Goal: Task Accomplishment & Management: Use online tool/utility

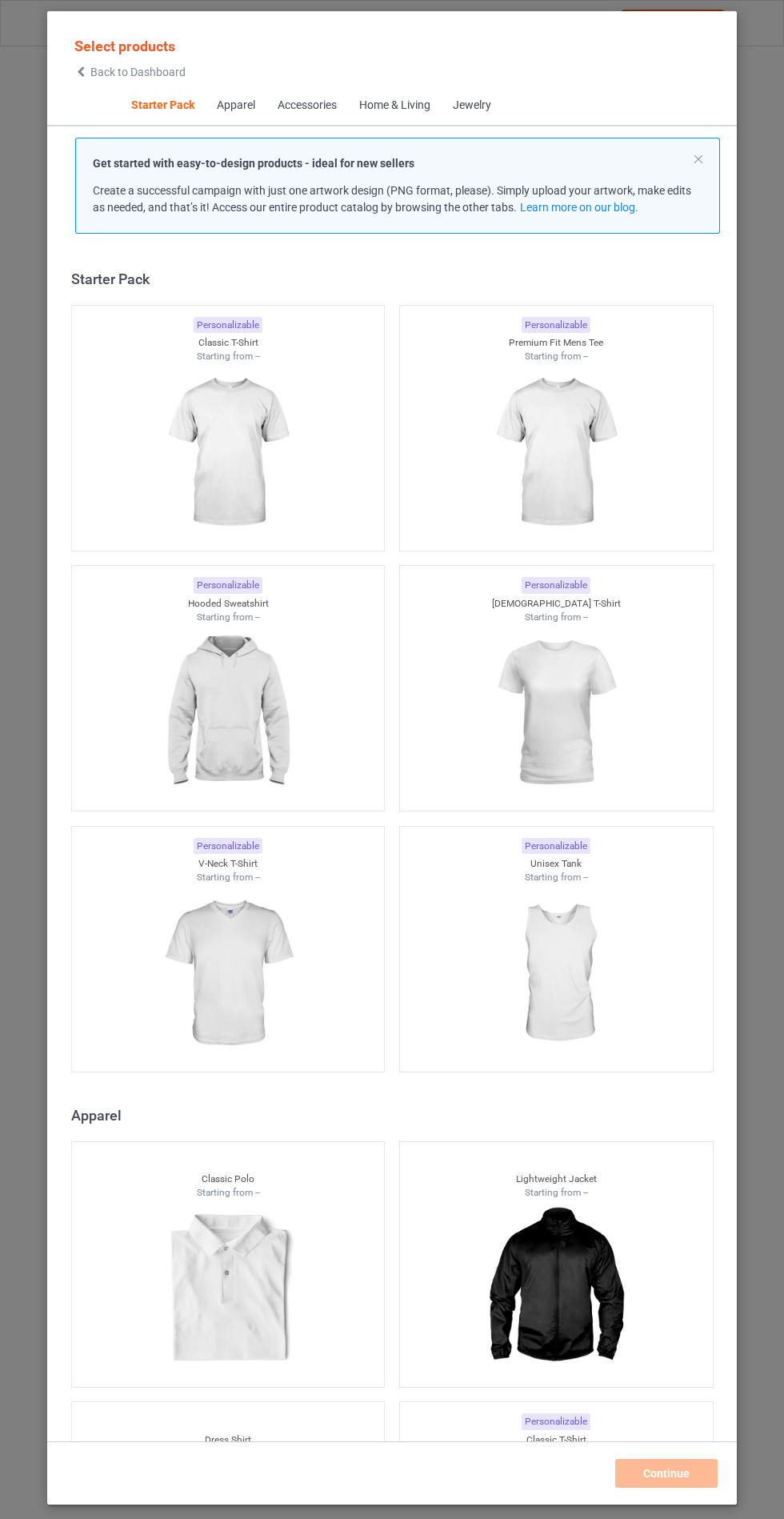
scroll to position [19, 0]
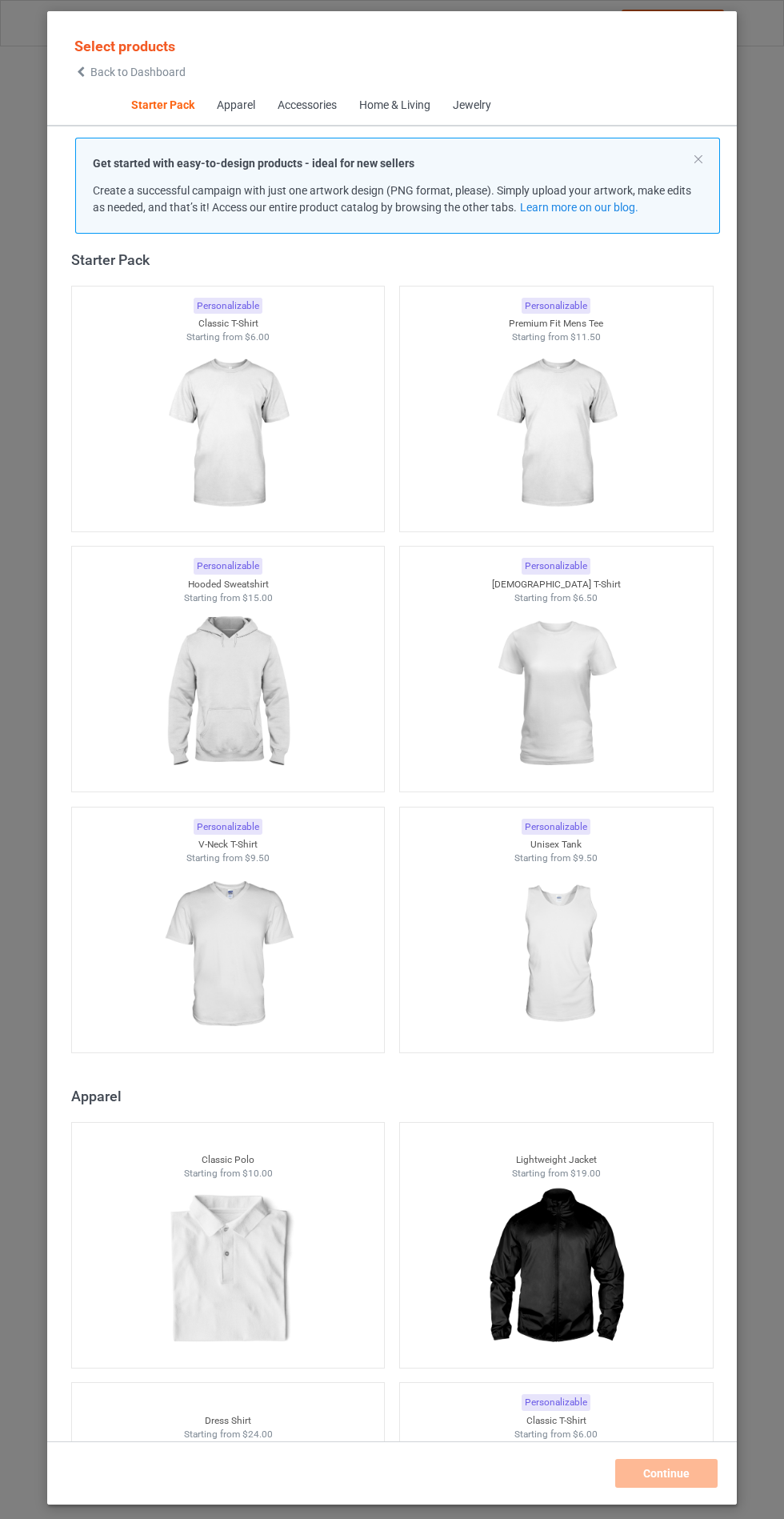
click at [252, 717] on img at bounding box center [227, 693] width 143 height 179
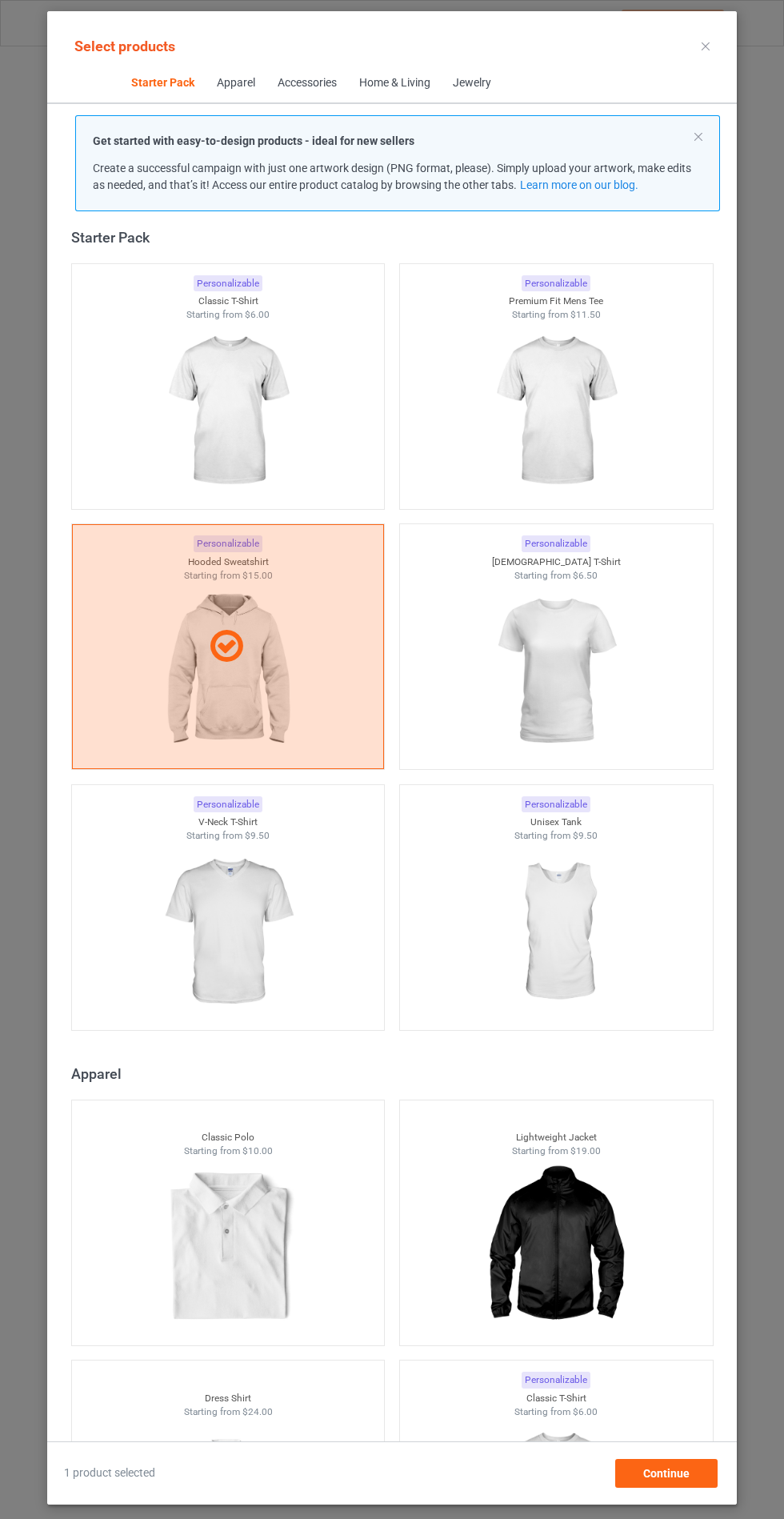
scroll to position [93, 0]
click at [696, 1482] on div "Continue" at bounding box center [667, 1473] width 103 height 29
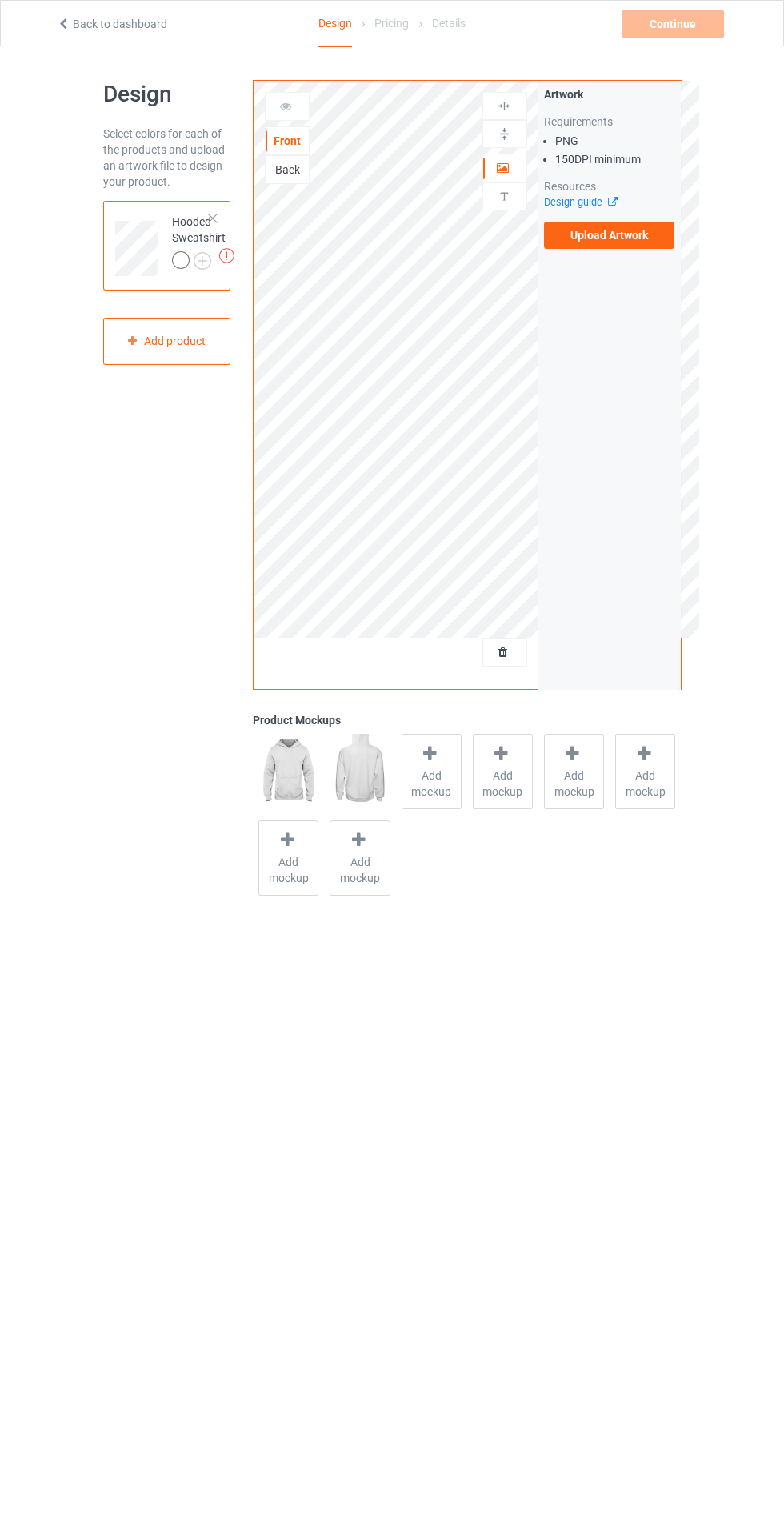
click at [659, 244] on label "Upload Artwork" at bounding box center [609, 235] width 131 height 27
click at [0, 0] on input "Upload Artwork" at bounding box center [0, 0] width 0 height 0
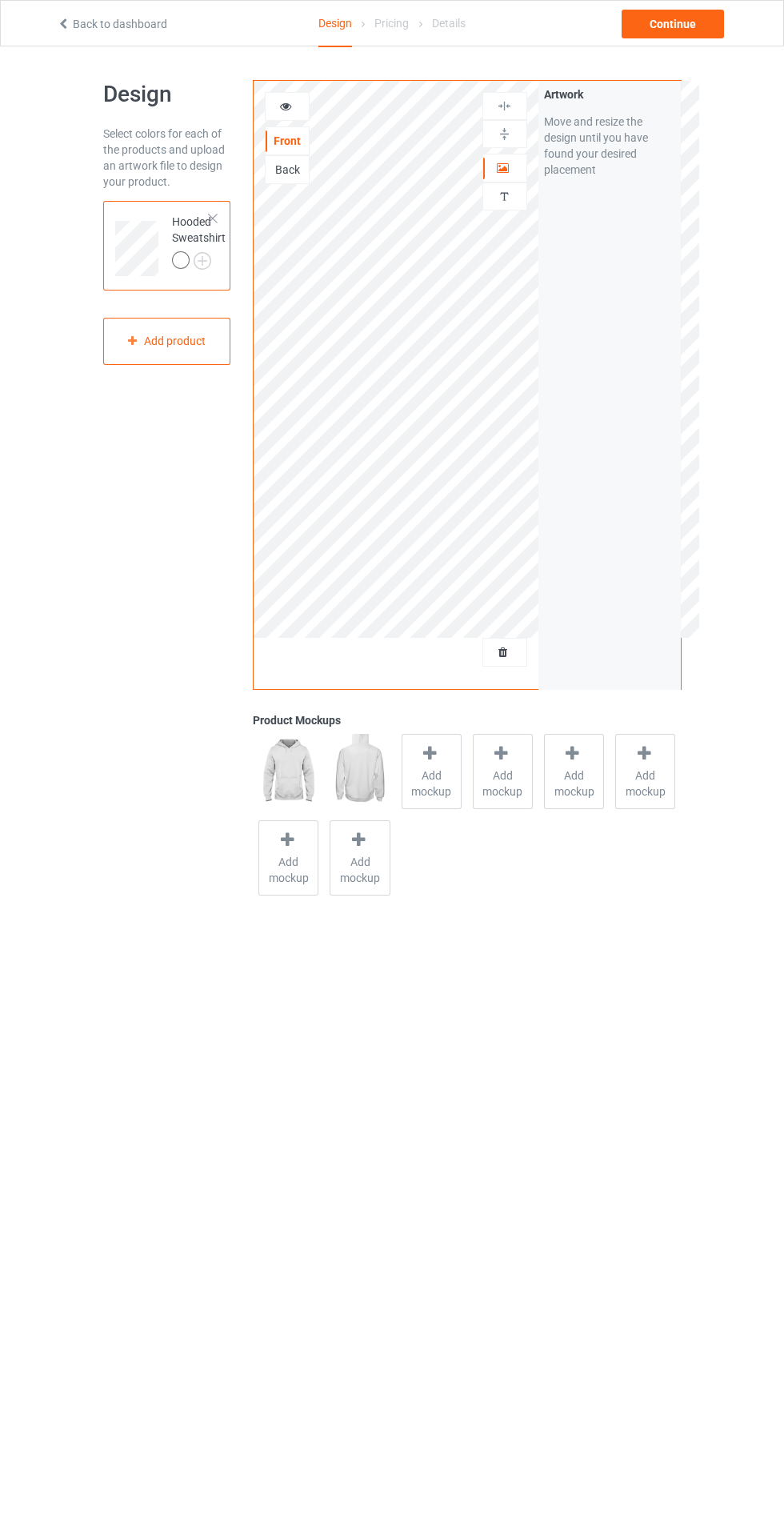
click at [418, 786] on span "Add mockup" at bounding box center [431, 783] width 59 height 32
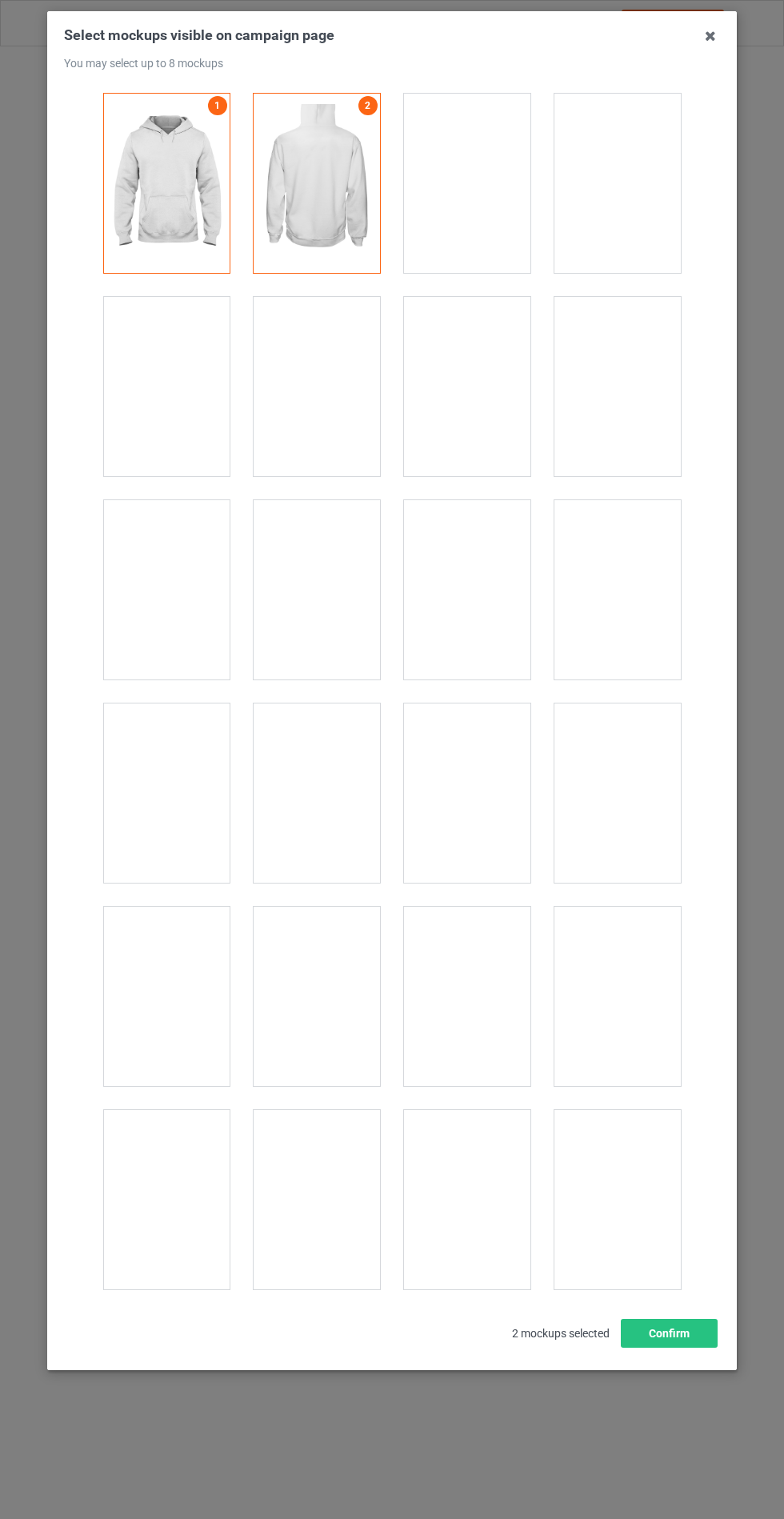
scroll to position [12916, 0]
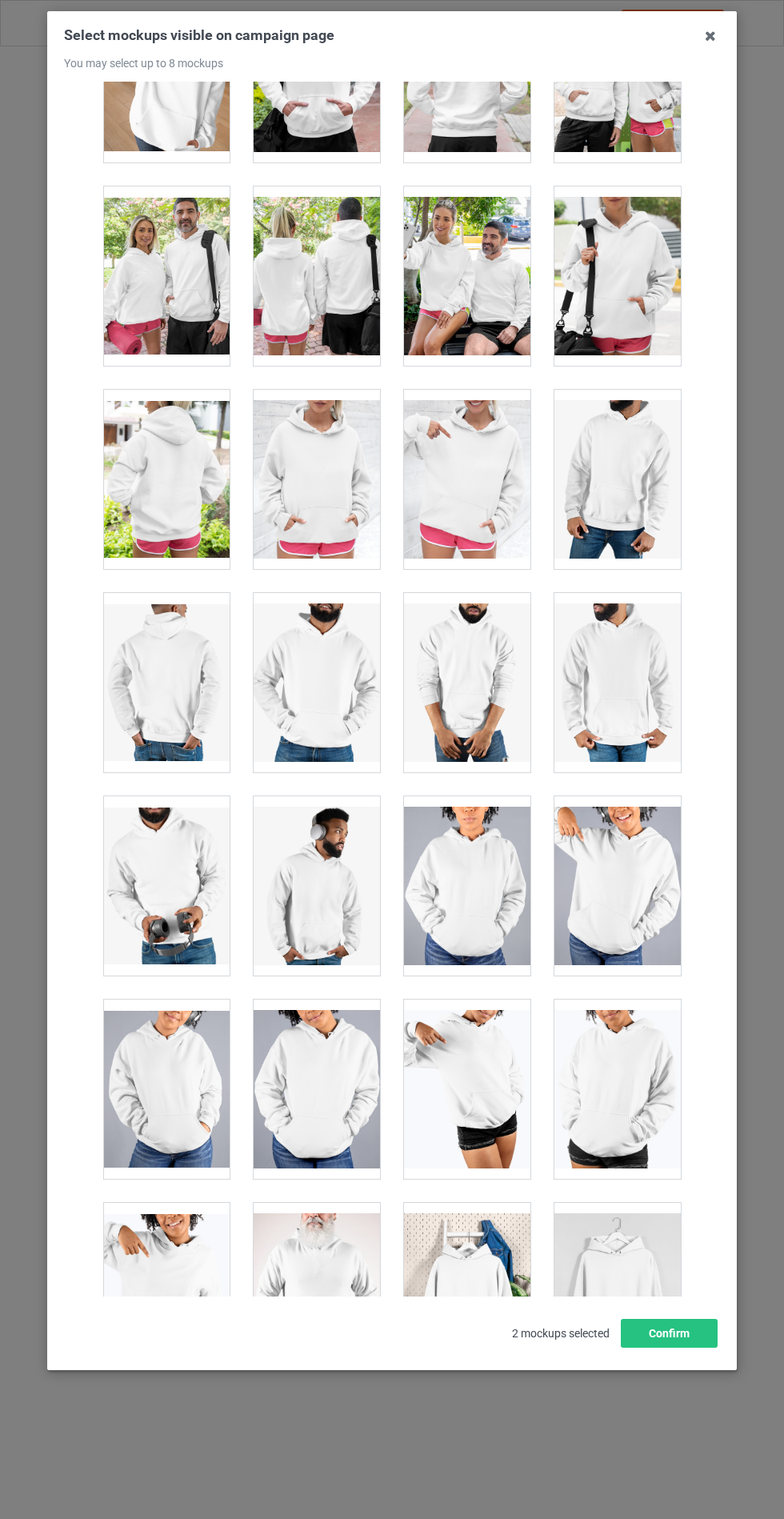
click at [320, 456] on div at bounding box center [316, 479] width 126 height 179
click at [690, 1348] on button "Confirm" at bounding box center [669, 1333] width 97 height 29
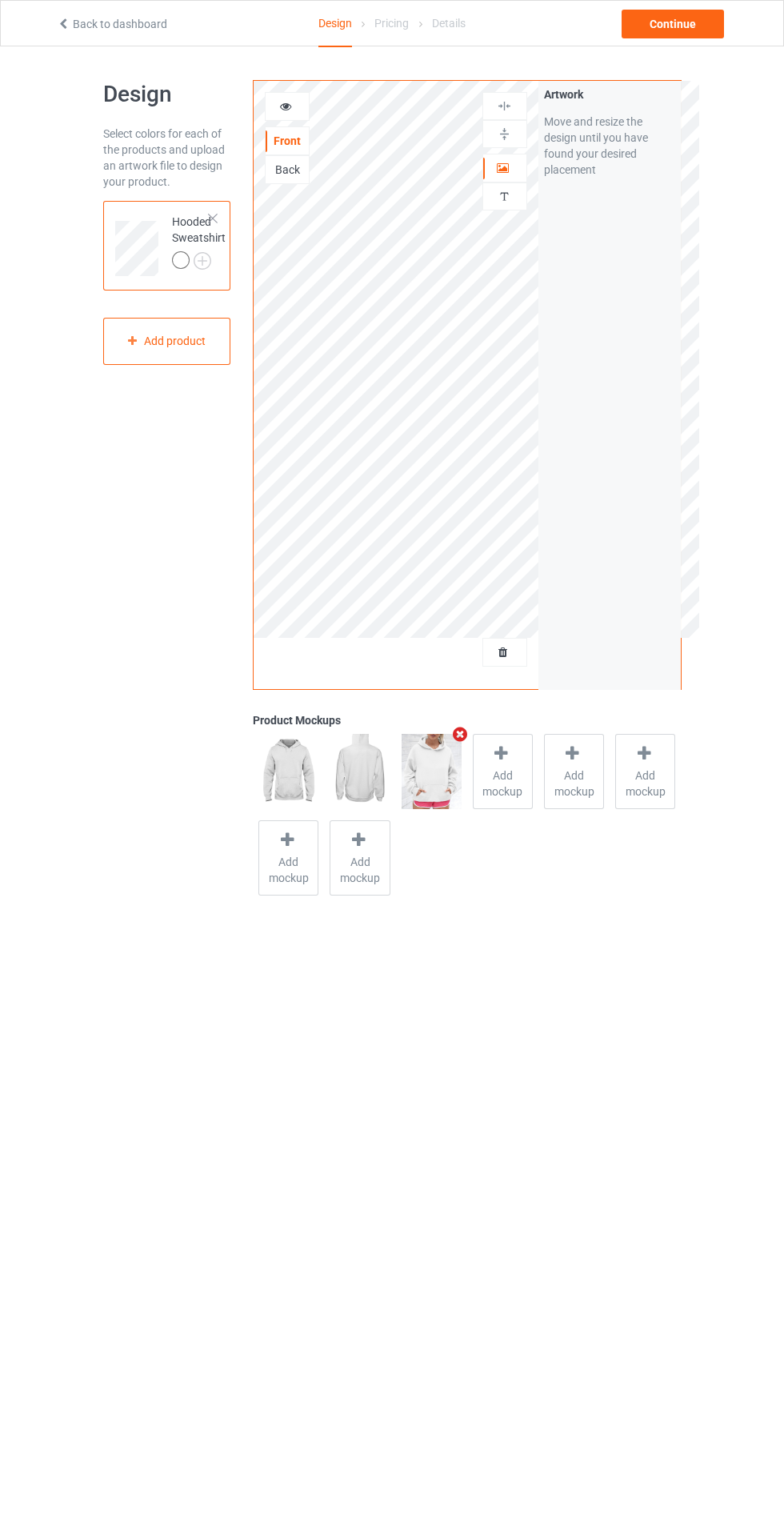
click at [0, 0] on img at bounding box center [0, 0] width 0 height 0
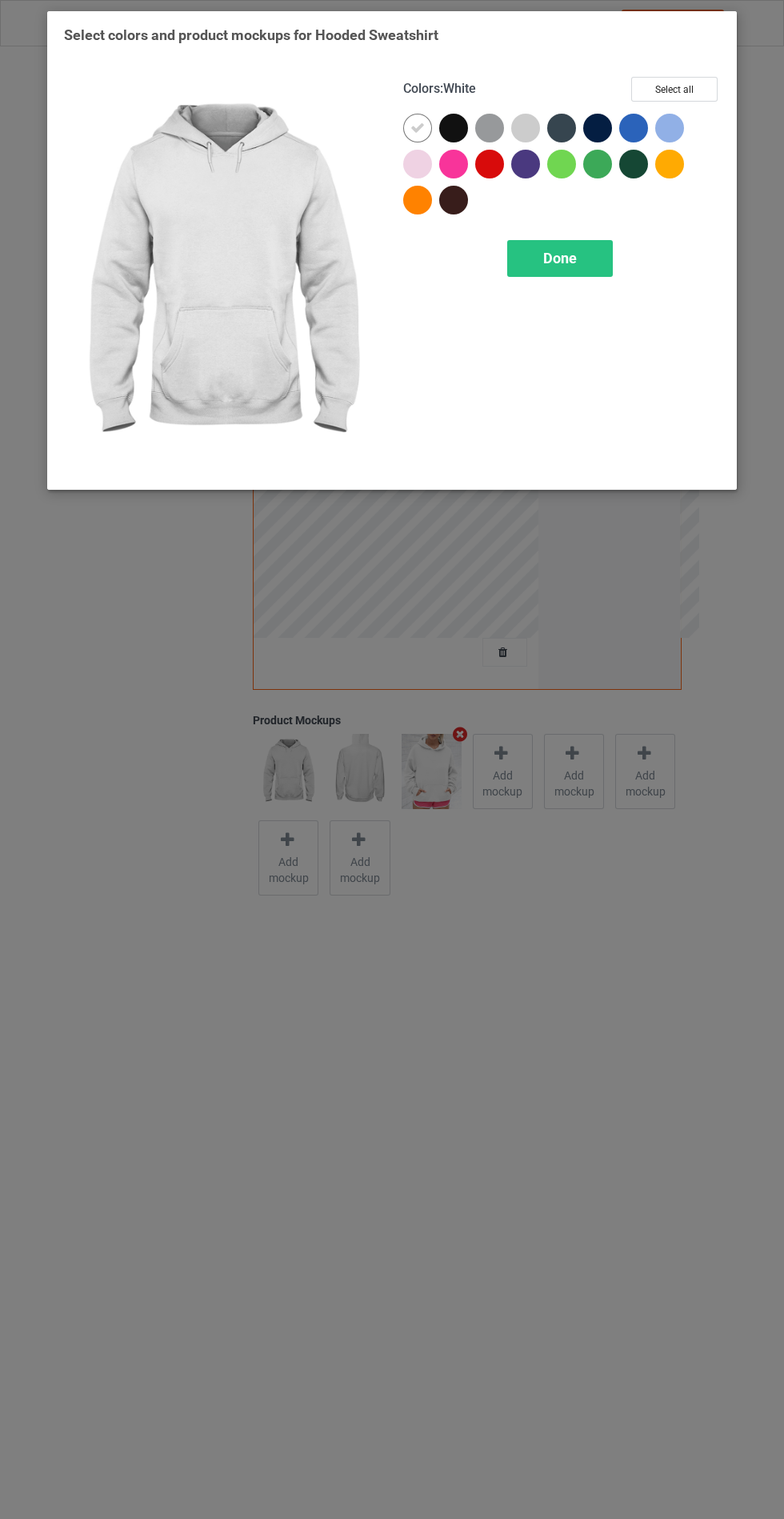
click at [421, 157] on div at bounding box center [418, 164] width 29 height 29
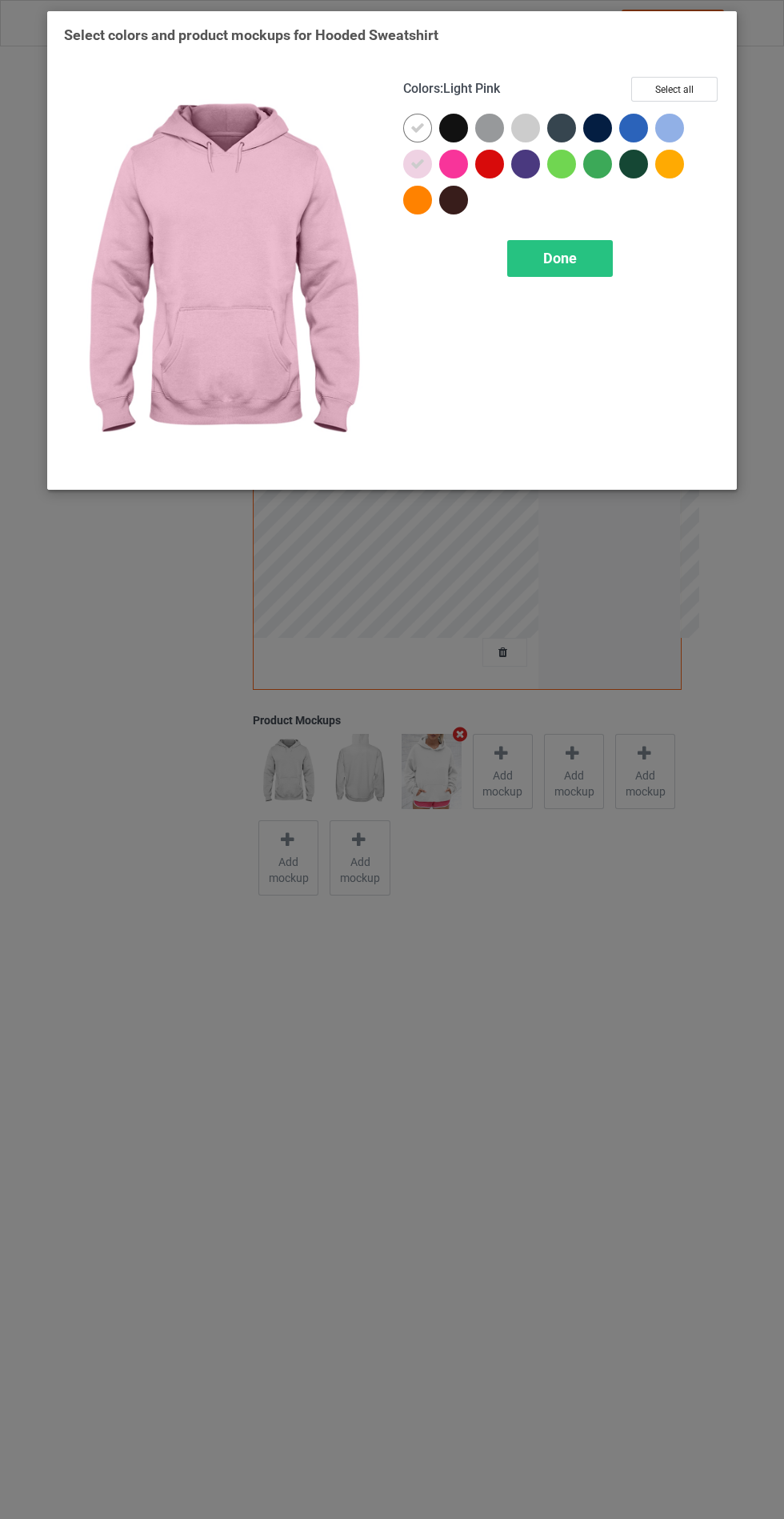
click at [530, 145] on div at bounding box center [529, 131] width 36 height 36
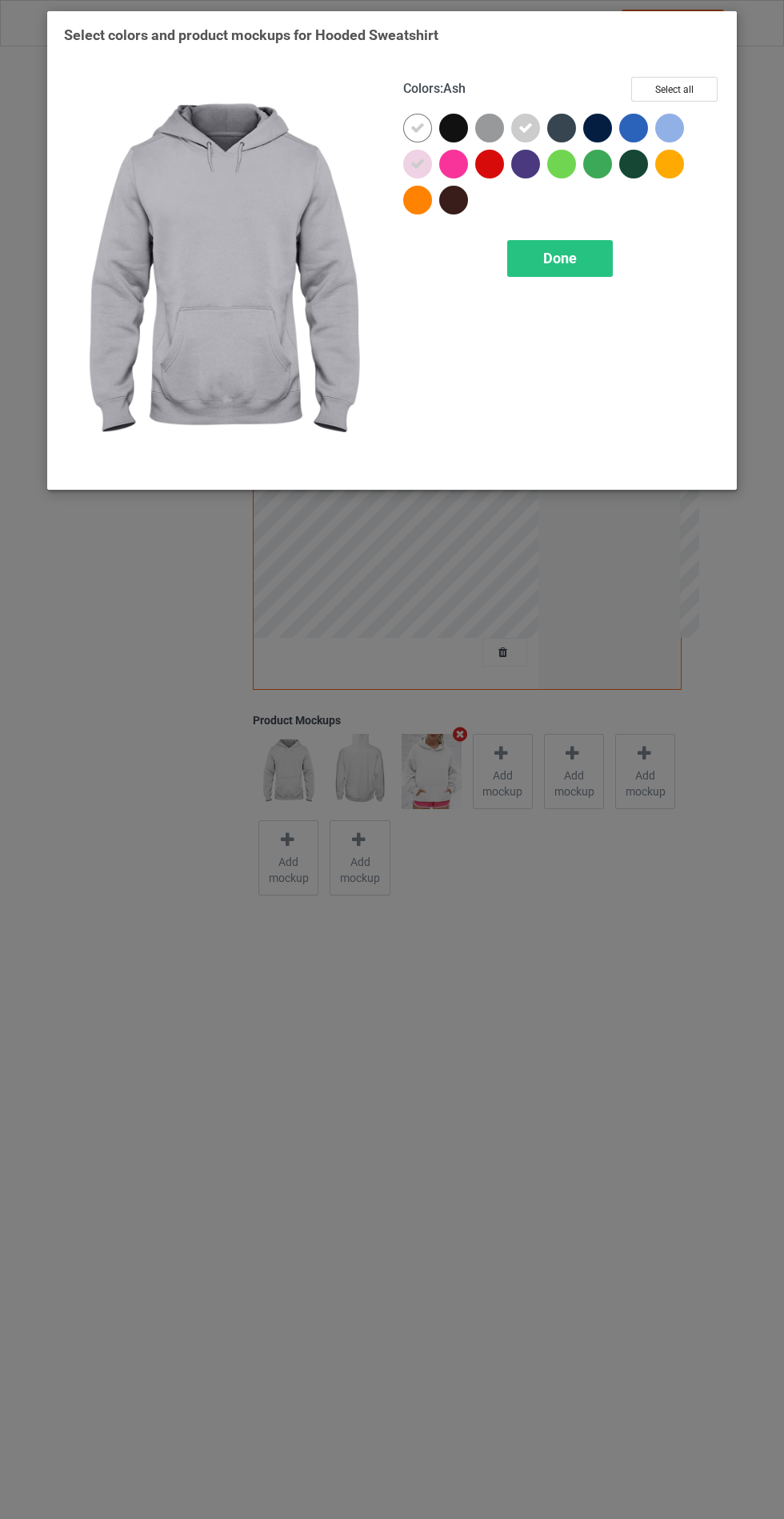
click at [676, 137] on div at bounding box center [670, 128] width 29 height 29
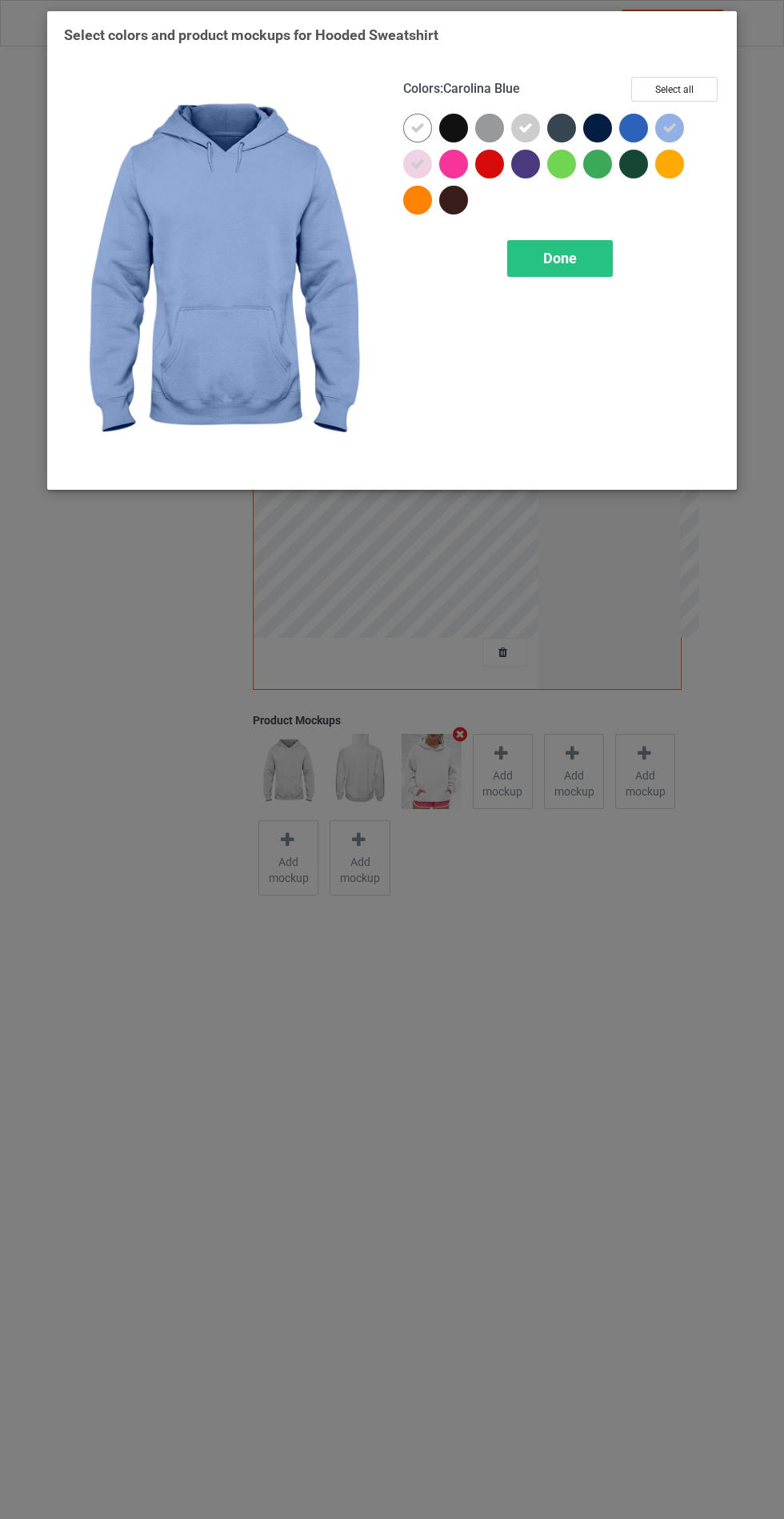
click at [577, 258] on div "Done" at bounding box center [561, 259] width 106 height 37
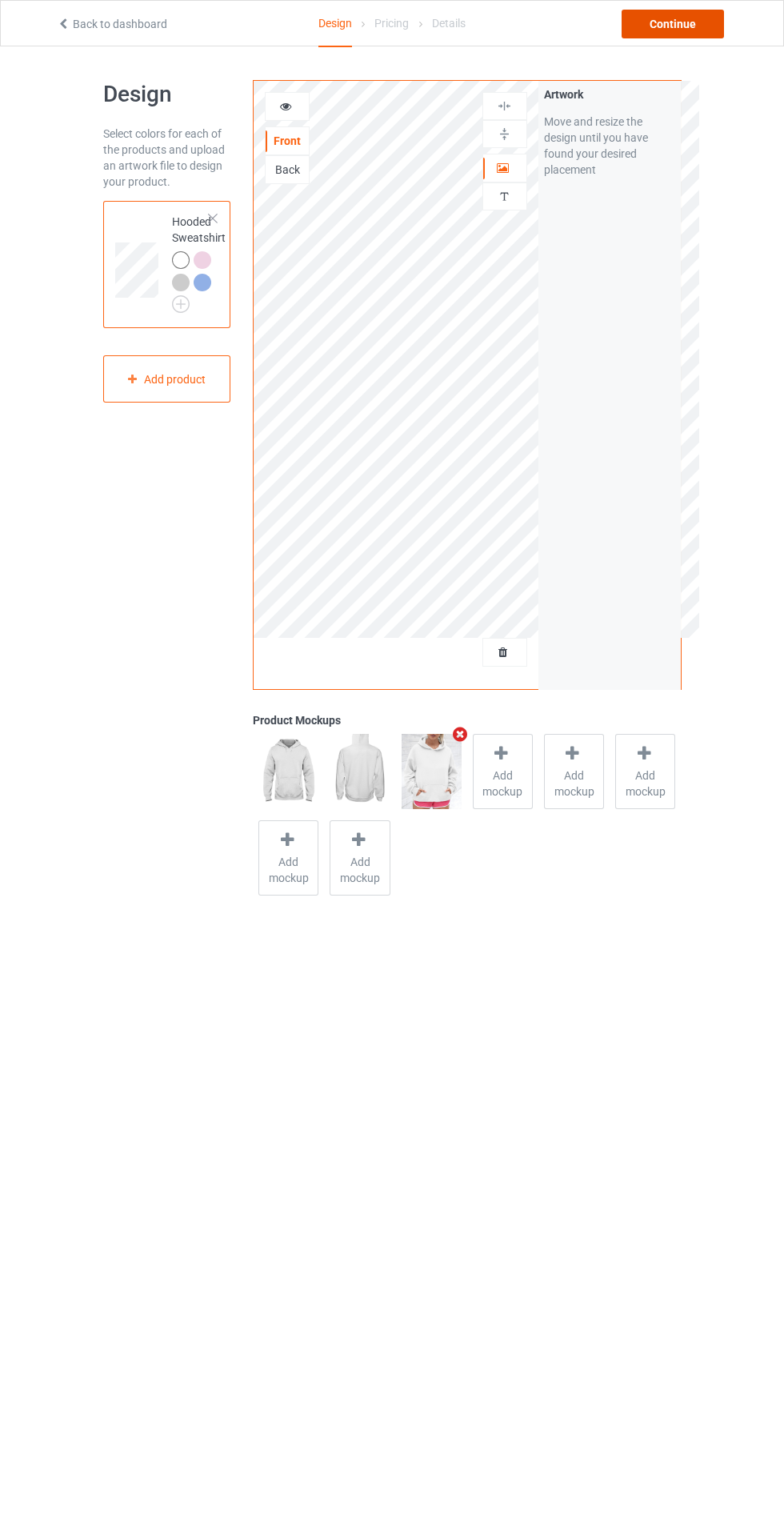
click at [678, 23] on div "Continue" at bounding box center [673, 24] width 103 height 29
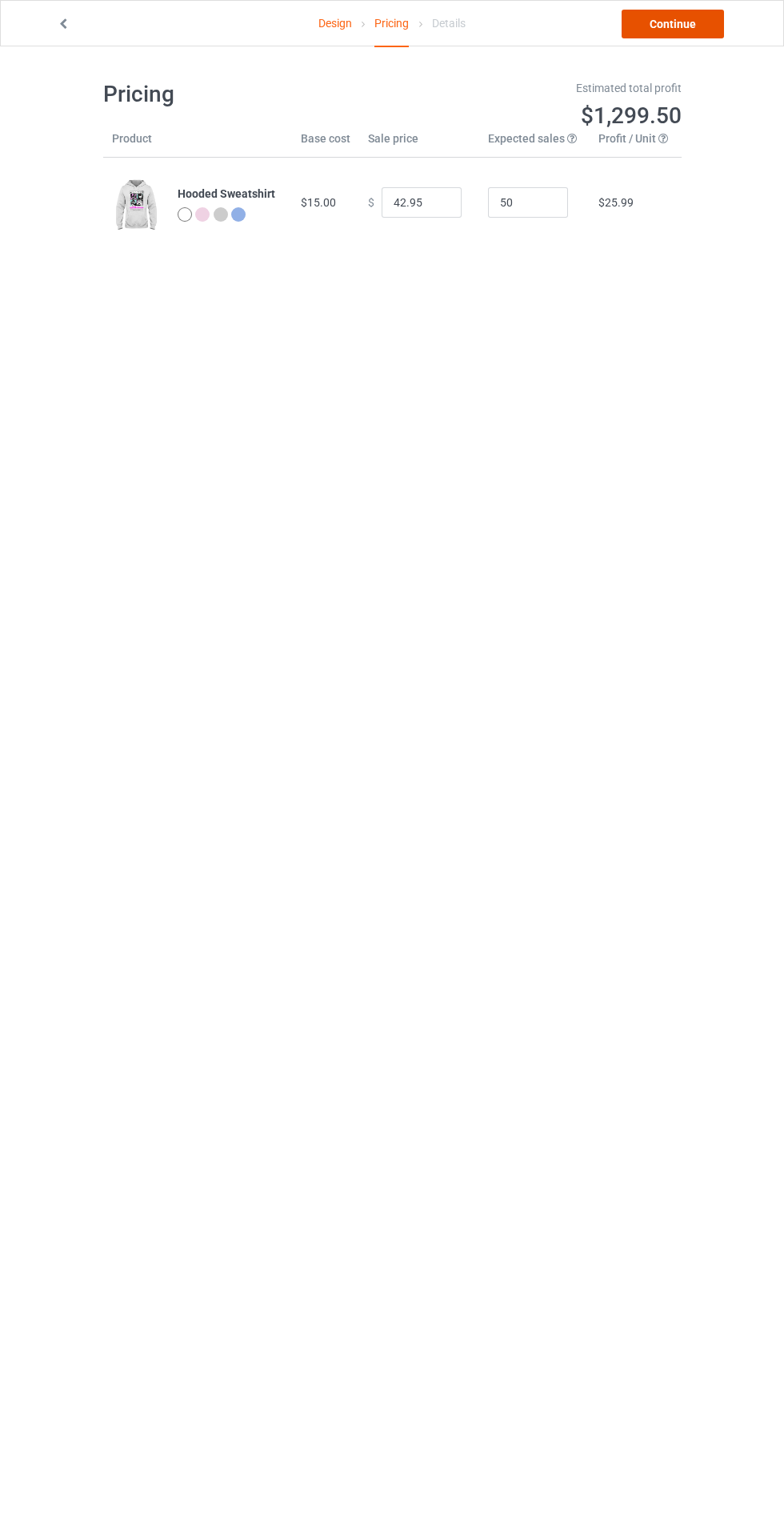
click at [679, 23] on link "Continue" at bounding box center [673, 24] width 103 height 29
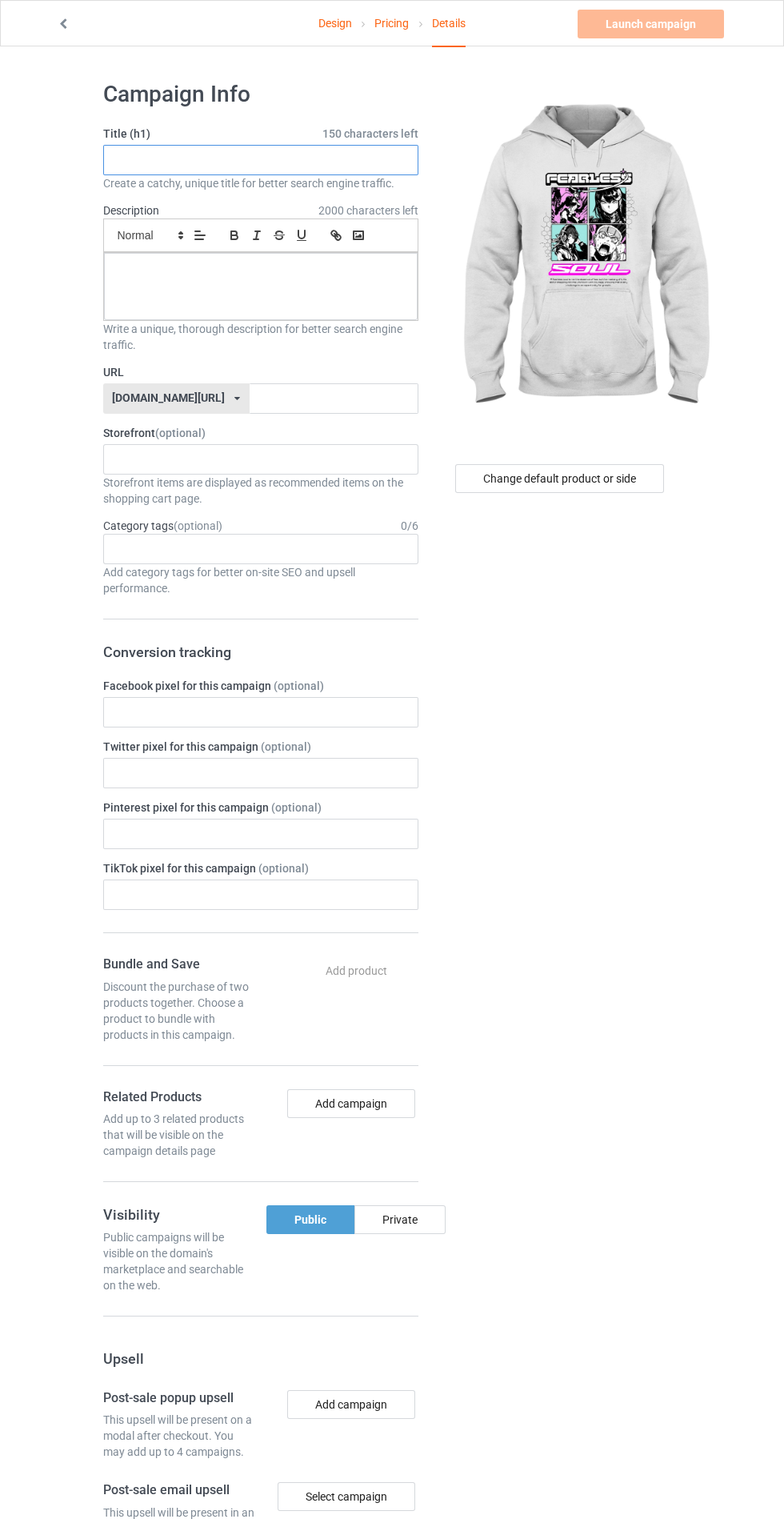
click at [327, 154] on input "text" at bounding box center [261, 160] width 316 height 31
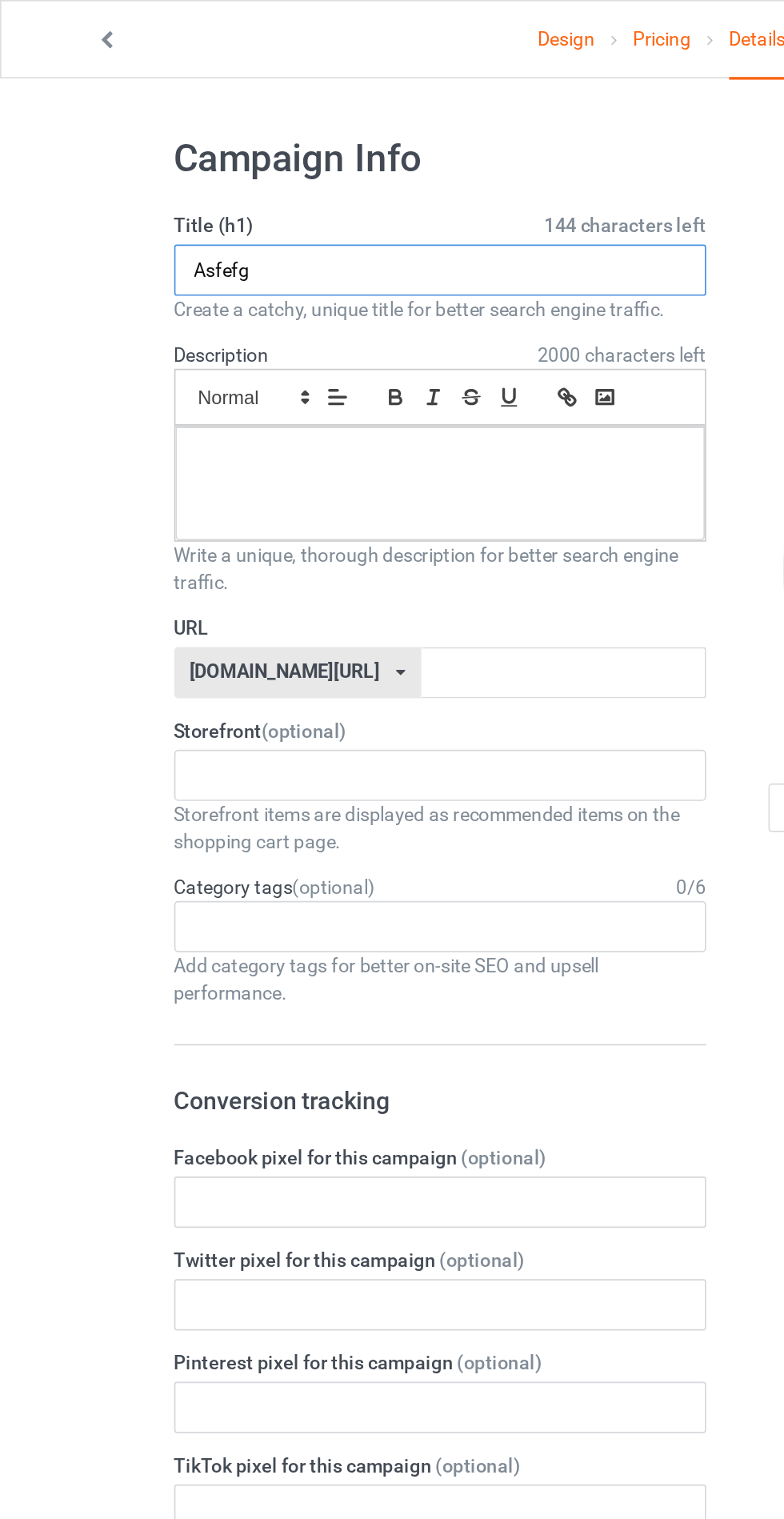
type input "Asfefg"
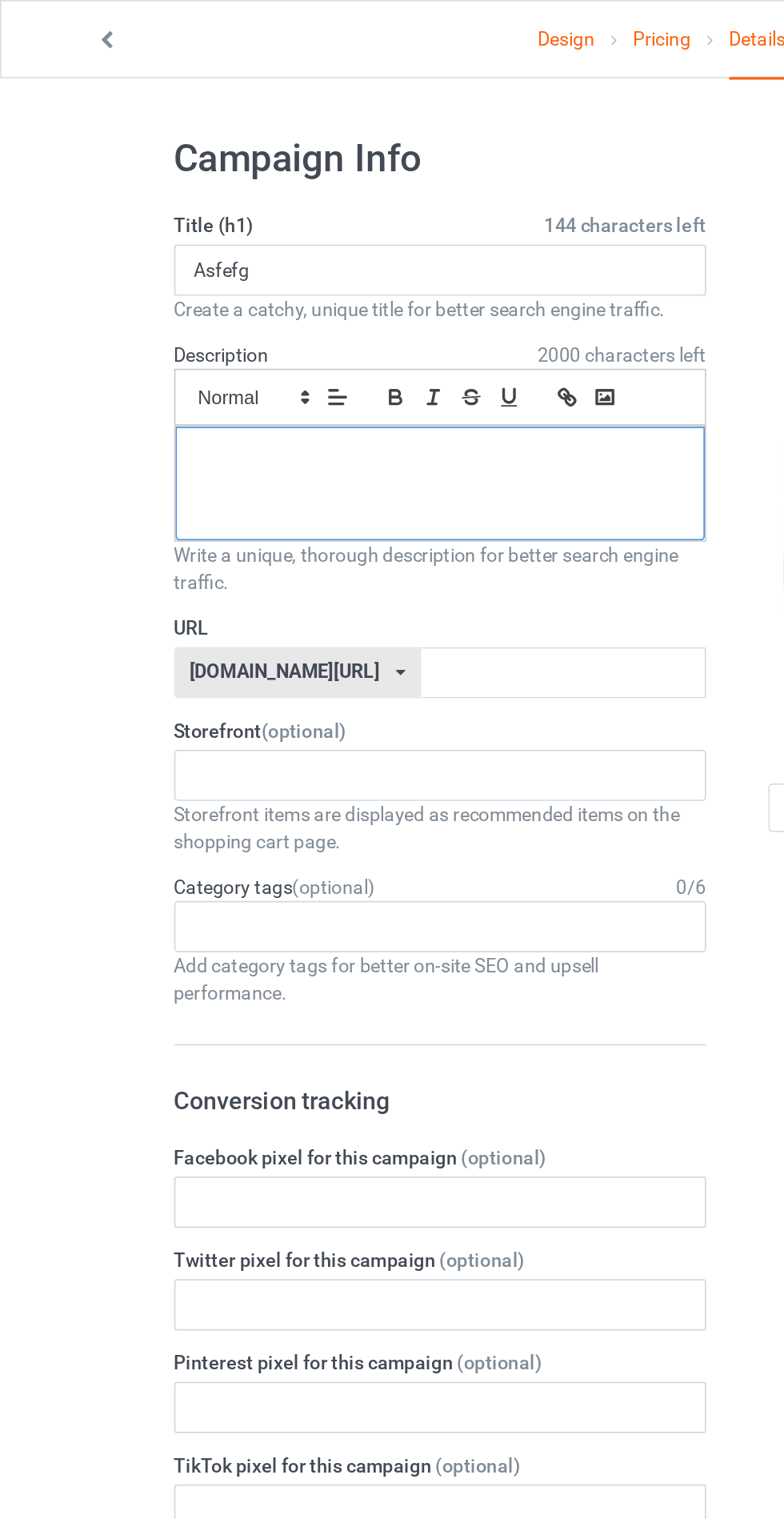
click at [331, 282] on div at bounding box center [261, 287] width 314 height 67
click at [331, 375] on label "URL" at bounding box center [261, 372] width 316 height 16
click at [333, 401] on input "text" at bounding box center [334, 398] width 169 height 31
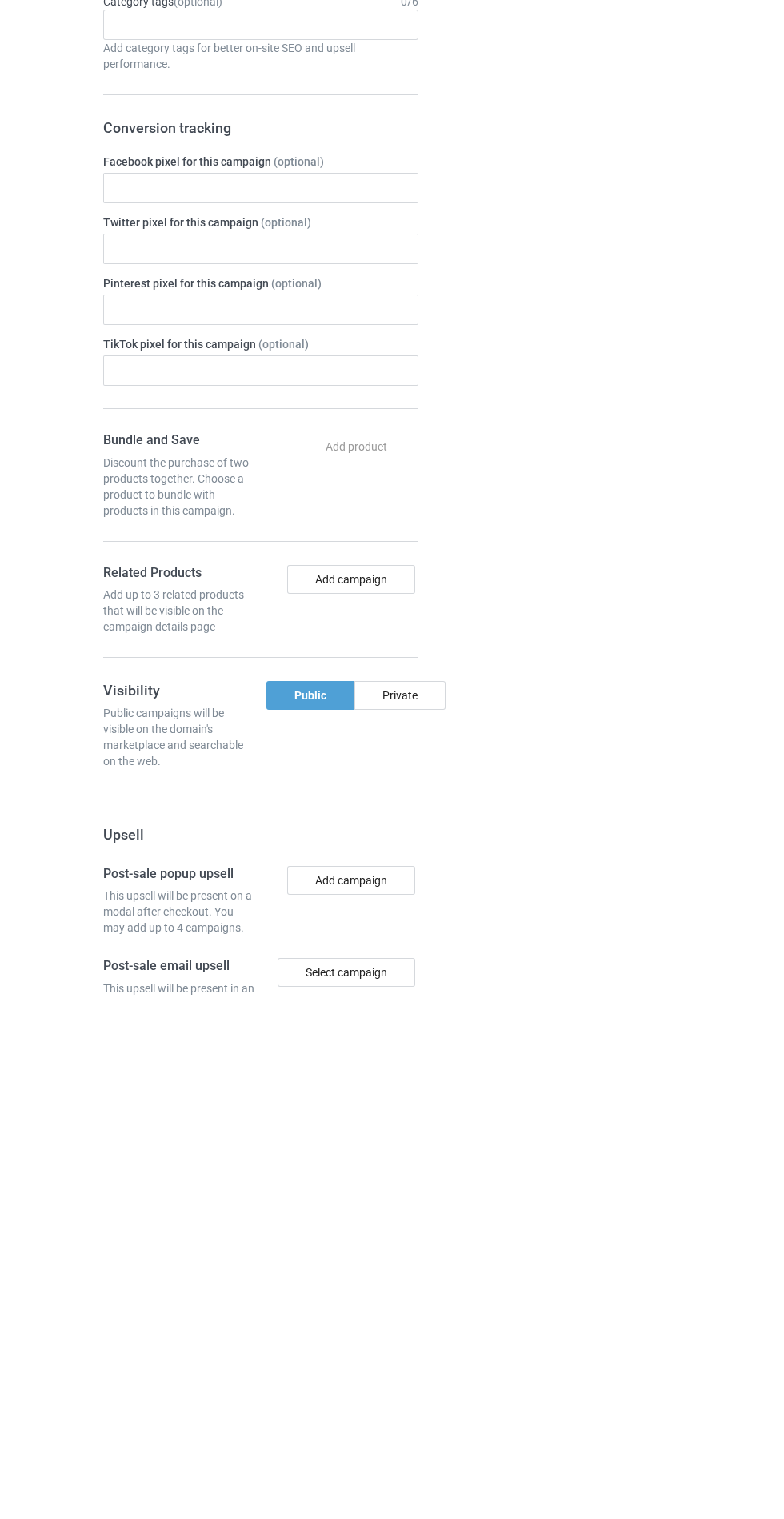
type input "Htfjjfh"
click at [416, 1218] on div "Private" at bounding box center [400, 1219] width 92 height 29
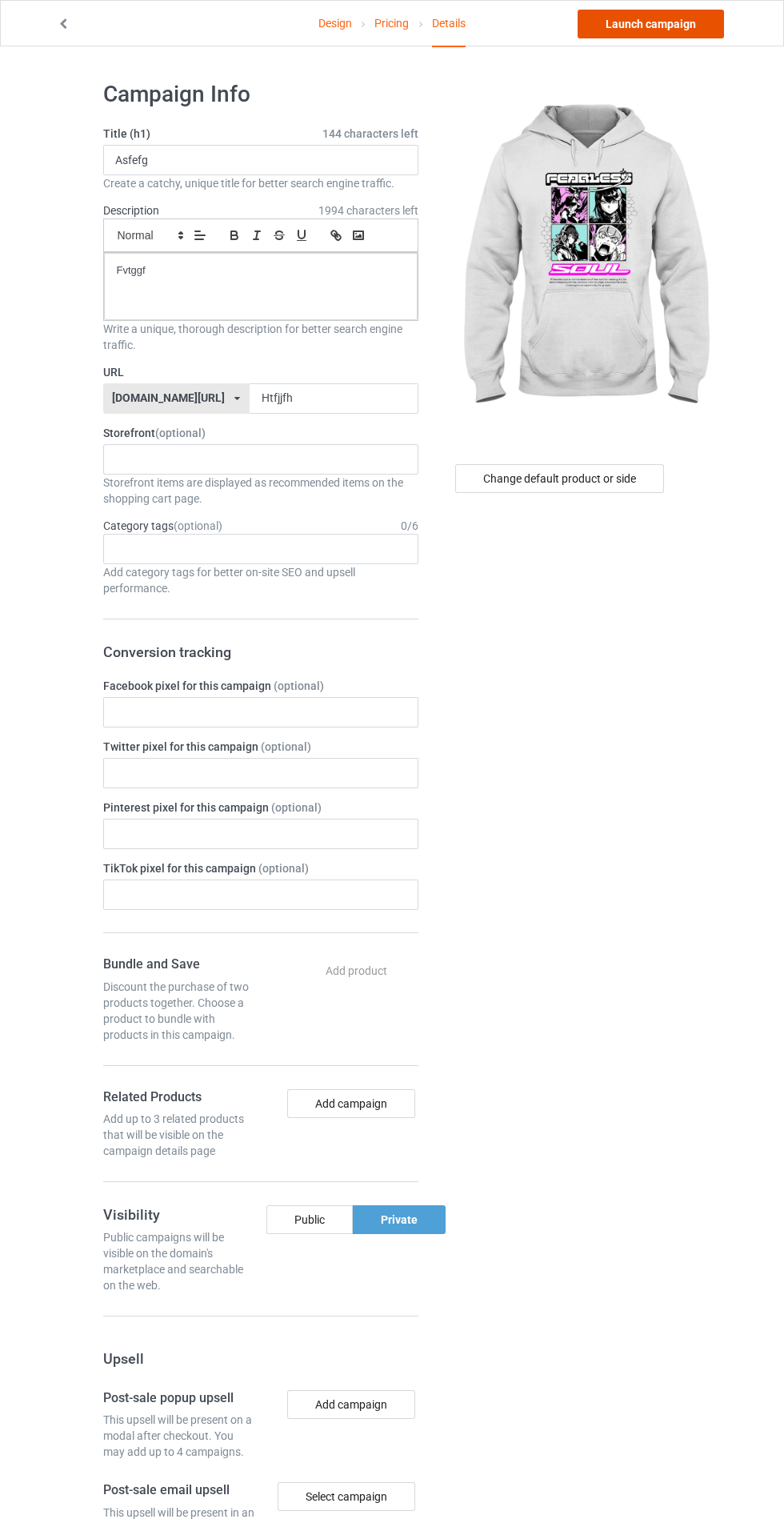
click at [651, 22] on link "Launch campaign" at bounding box center [651, 24] width 146 height 29
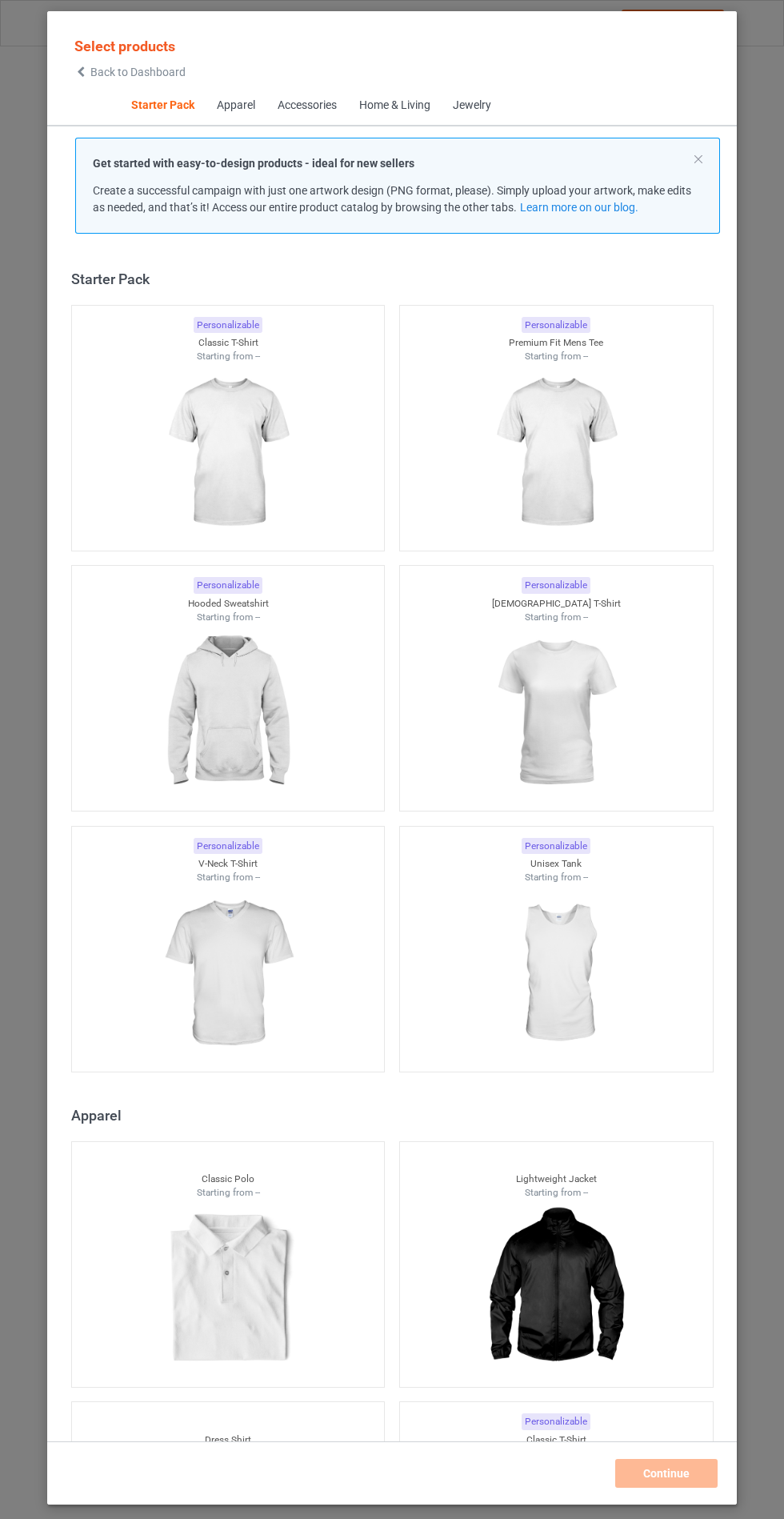
scroll to position [19, 0]
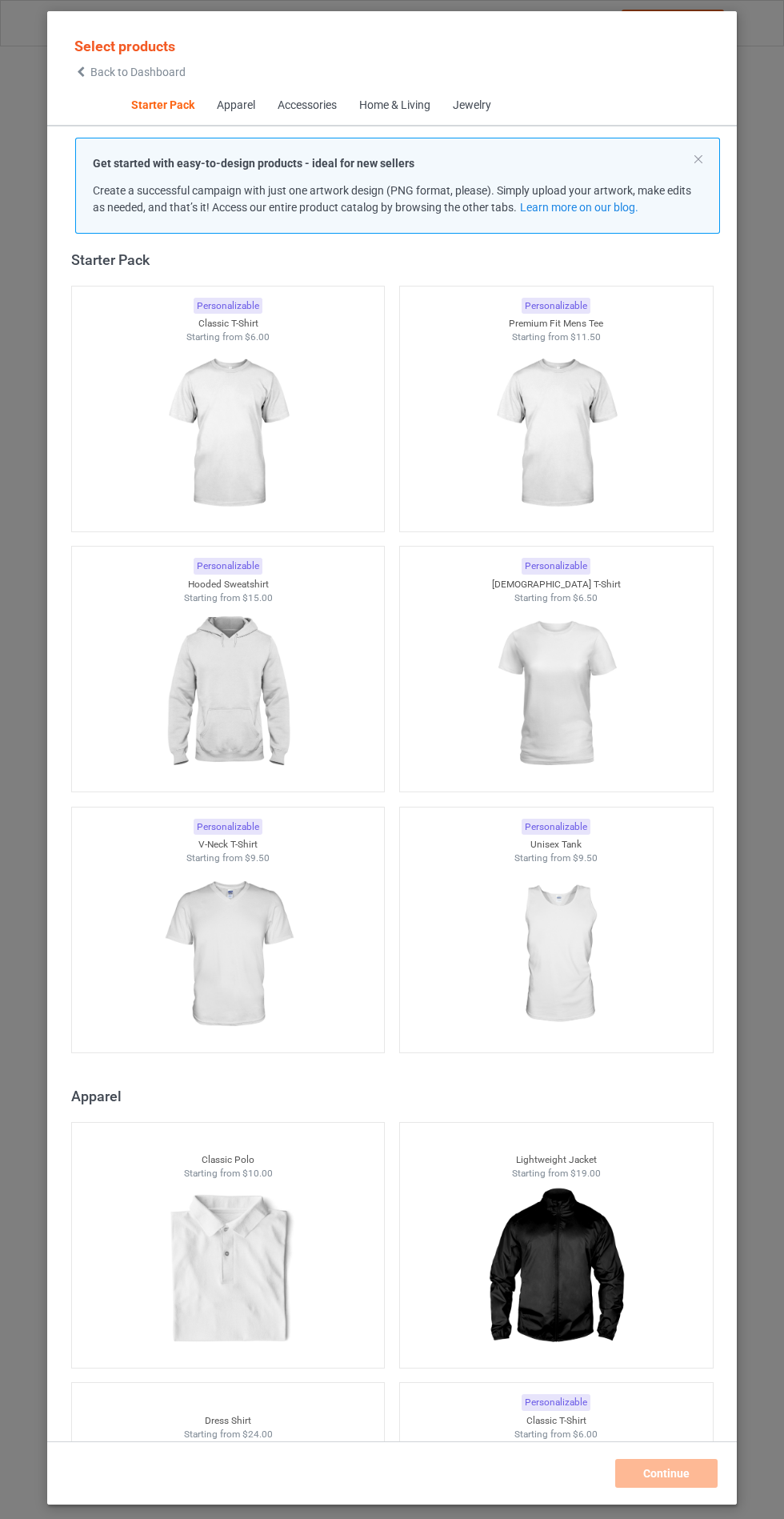
click at [259, 701] on img at bounding box center [227, 693] width 143 height 179
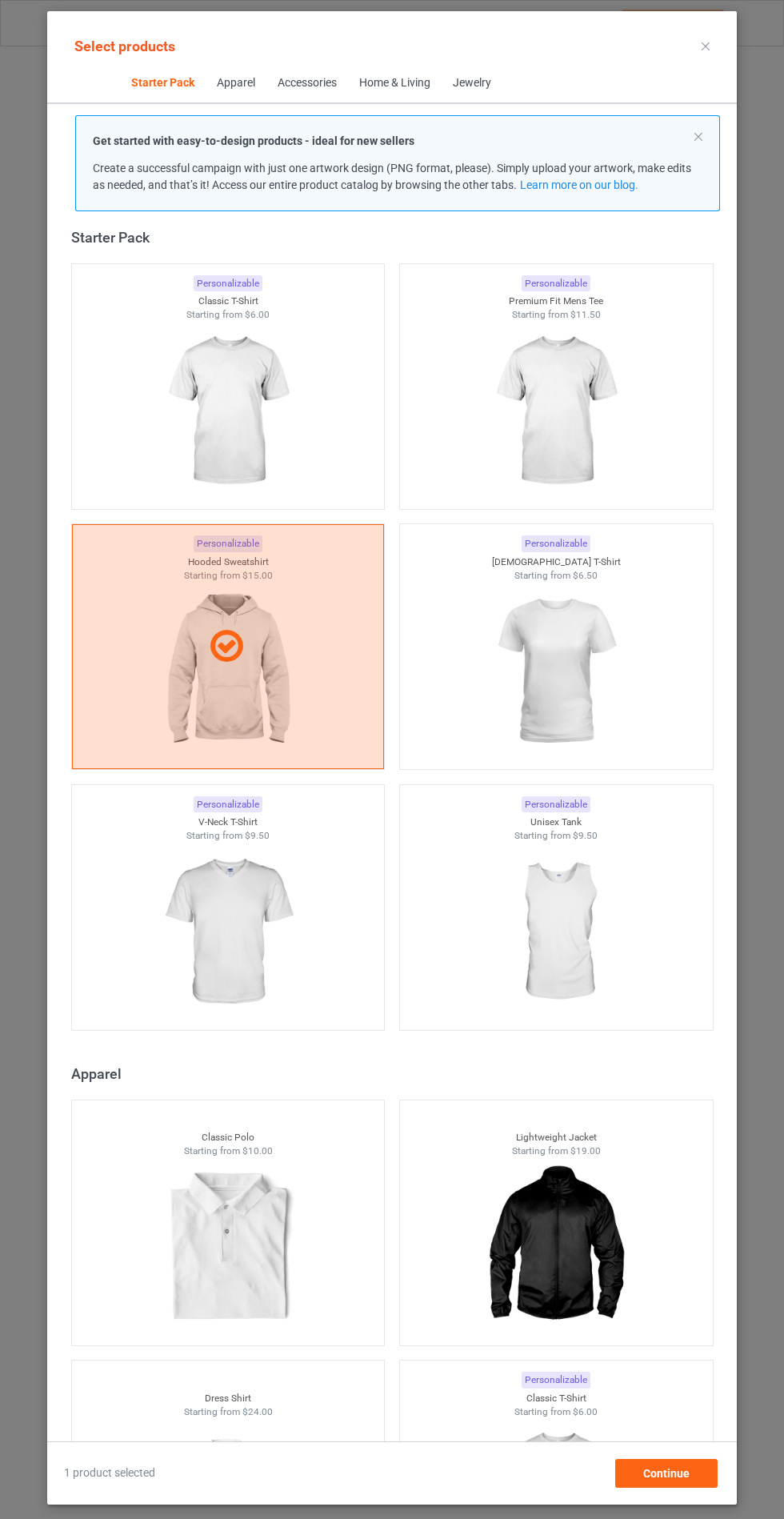
scroll to position [93, 0]
click at [675, 1480] on span "Continue" at bounding box center [667, 1473] width 47 height 13
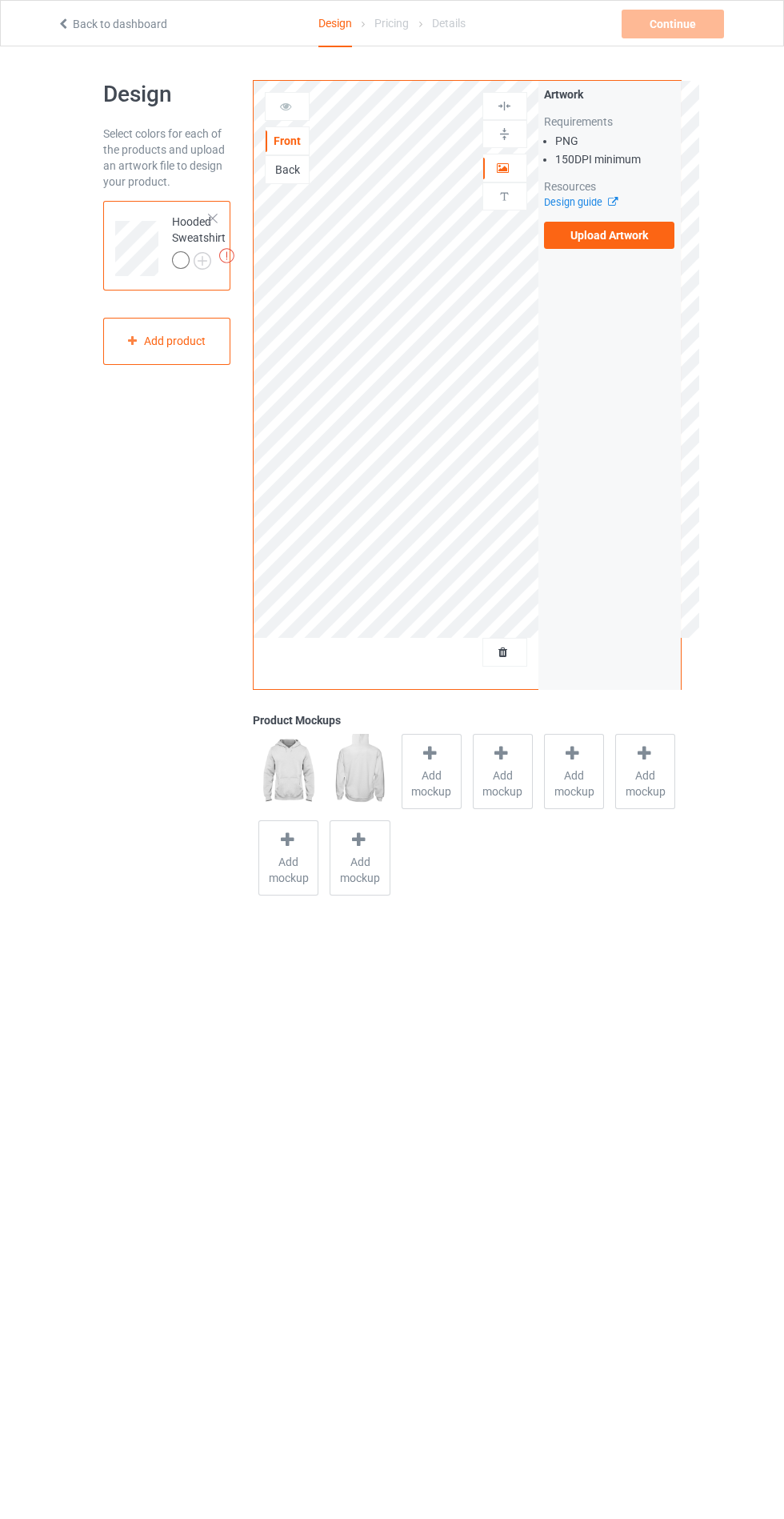
click at [628, 230] on label "Upload Artwork" at bounding box center [609, 235] width 131 height 27
click at [0, 0] on input "Upload Artwork" at bounding box center [0, 0] width 0 height 0
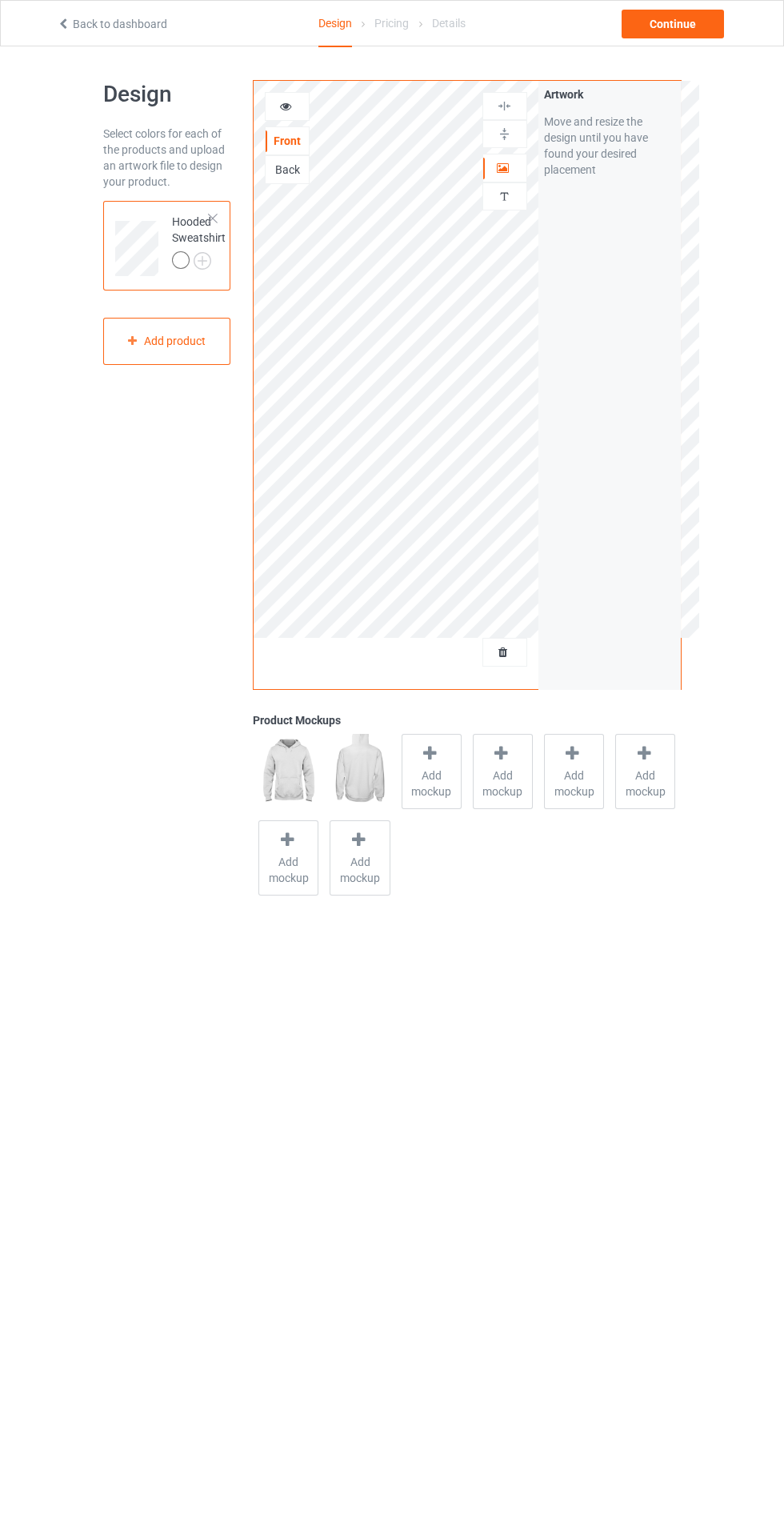
click at [442, 767] on span "Add mockup" at bounding box center [431, 783] width 59 height 32
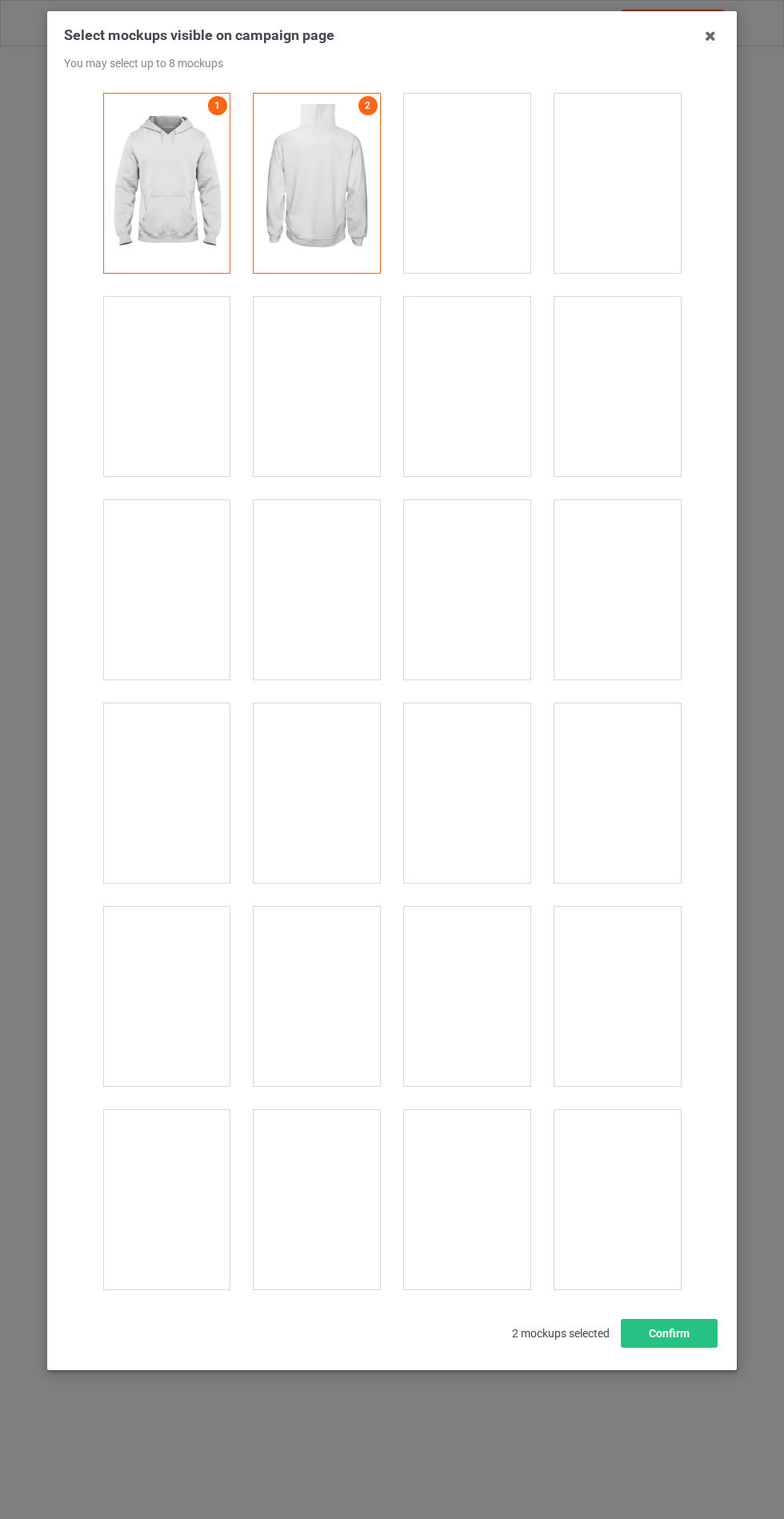
scroll to position [12916, 0]
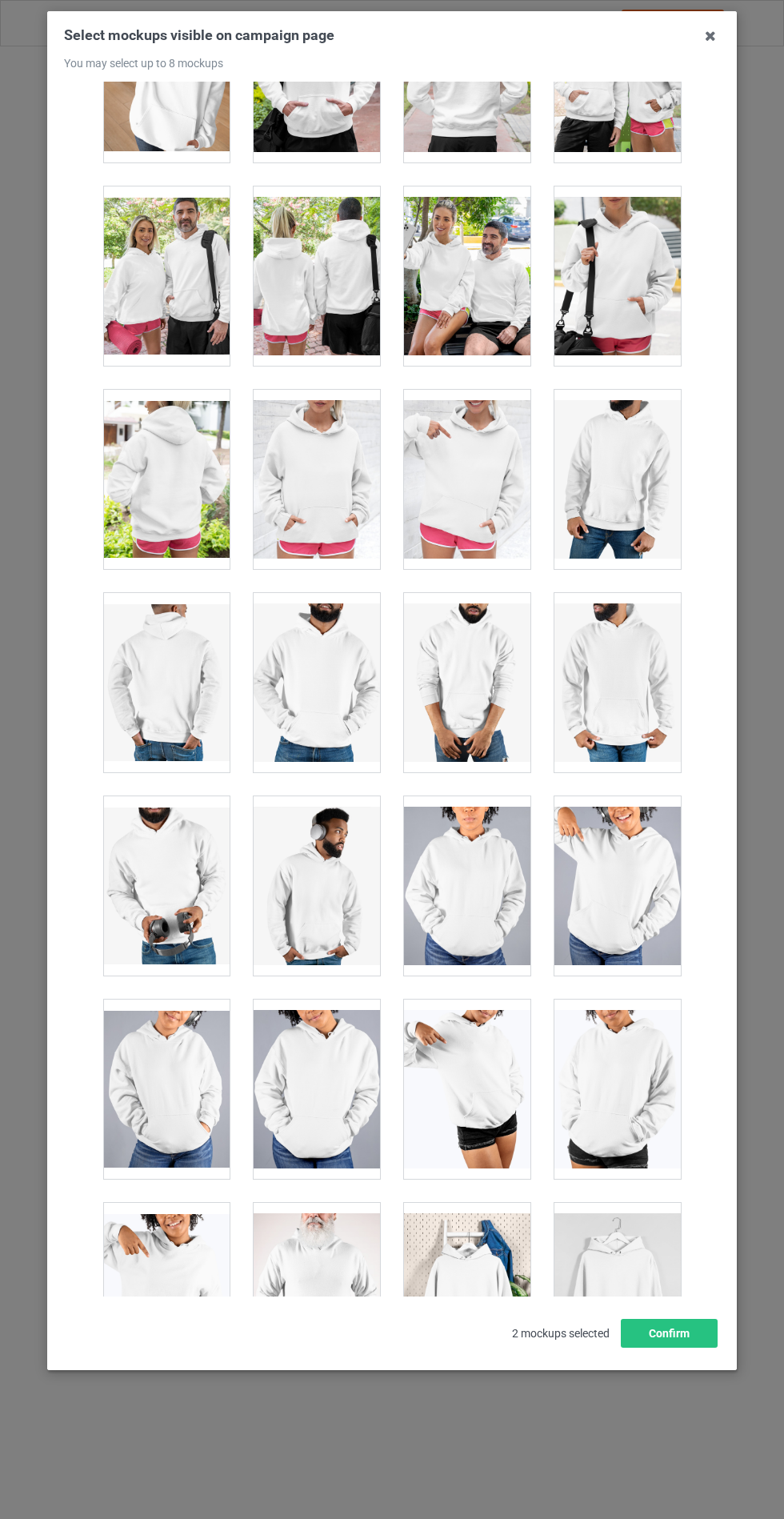
click at [321, 469] on div at bounding box center [316, 479] width 126 height 179
click at [661, 1348] on button "Confirm" at bounding box center [669, 1333] width 97 height 29
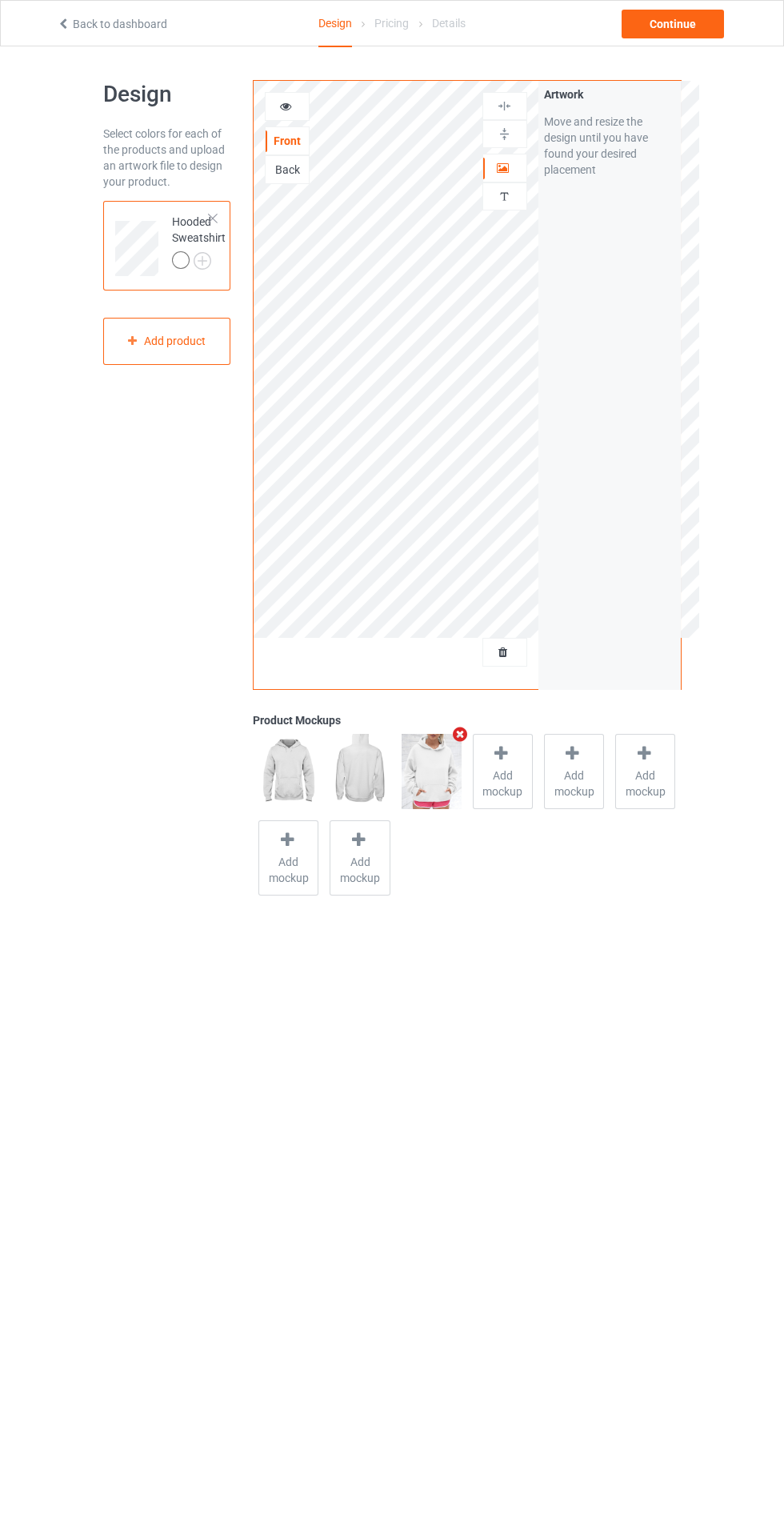
click at [0, 0] on img at bounding box center [0, 0] width 0 height 0
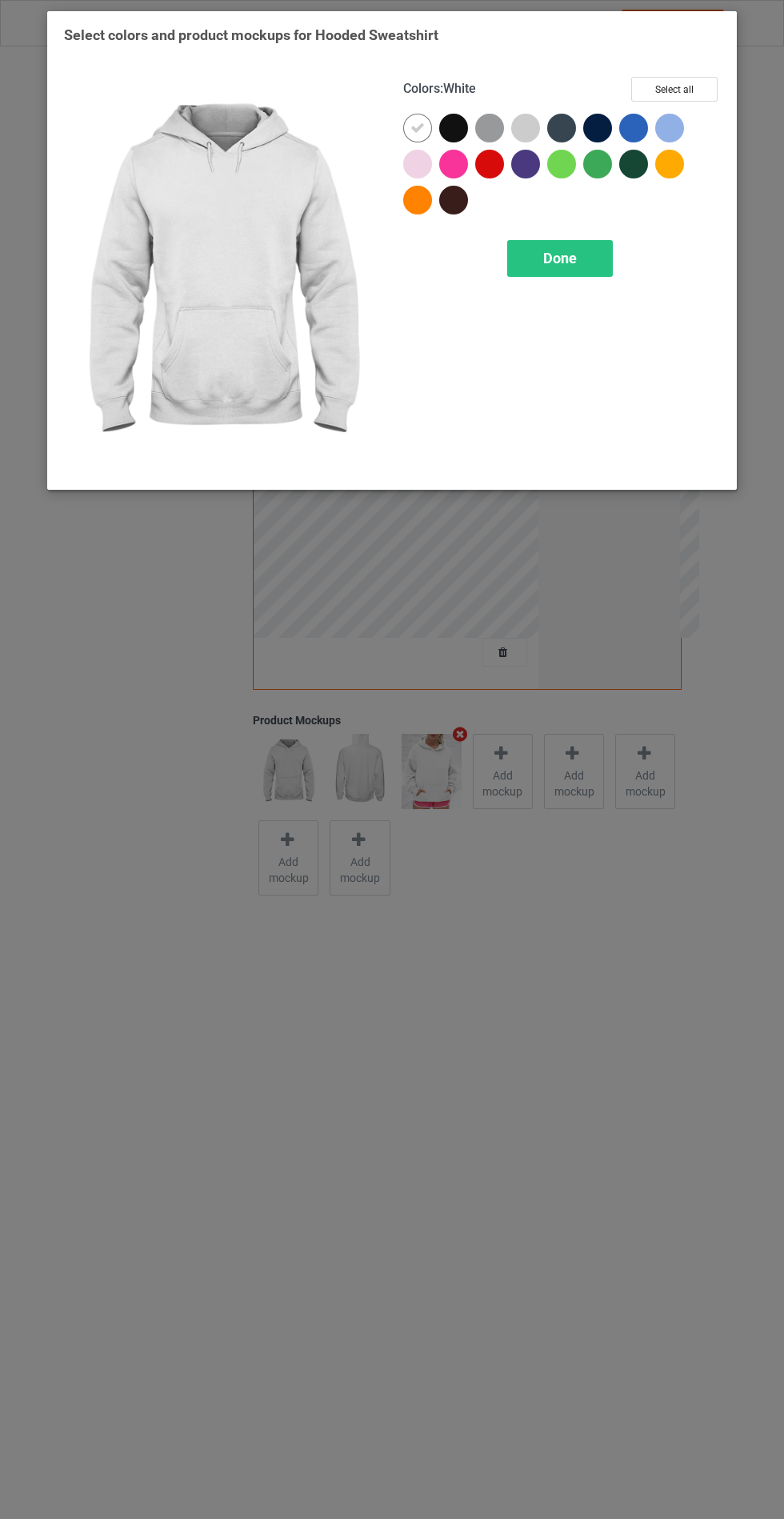
click at [454, 122] on div at bounding box center [454, 128] width 29 height 29
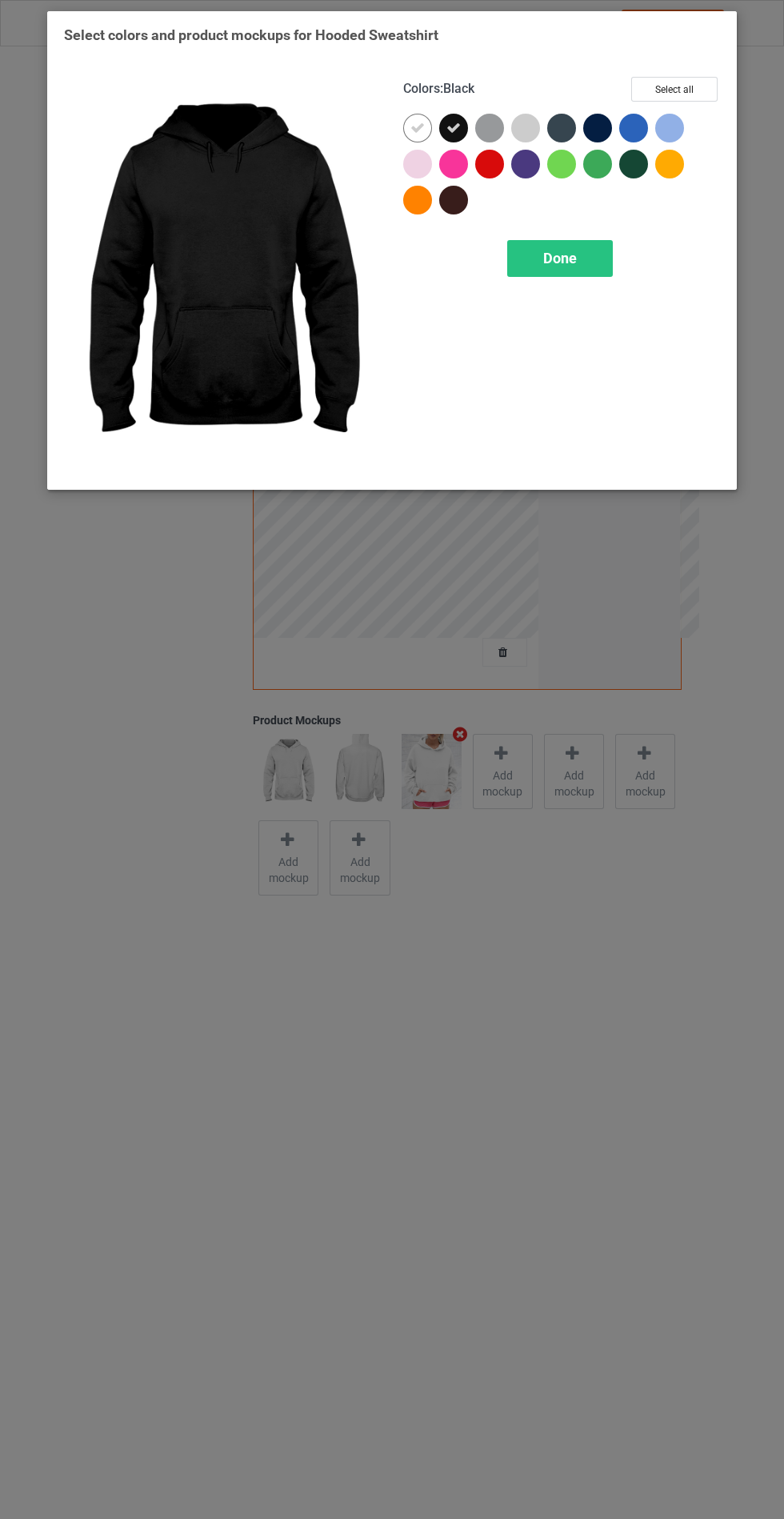
click at [487, 132] on div at bounding box center [490, 128] width 29 height 29
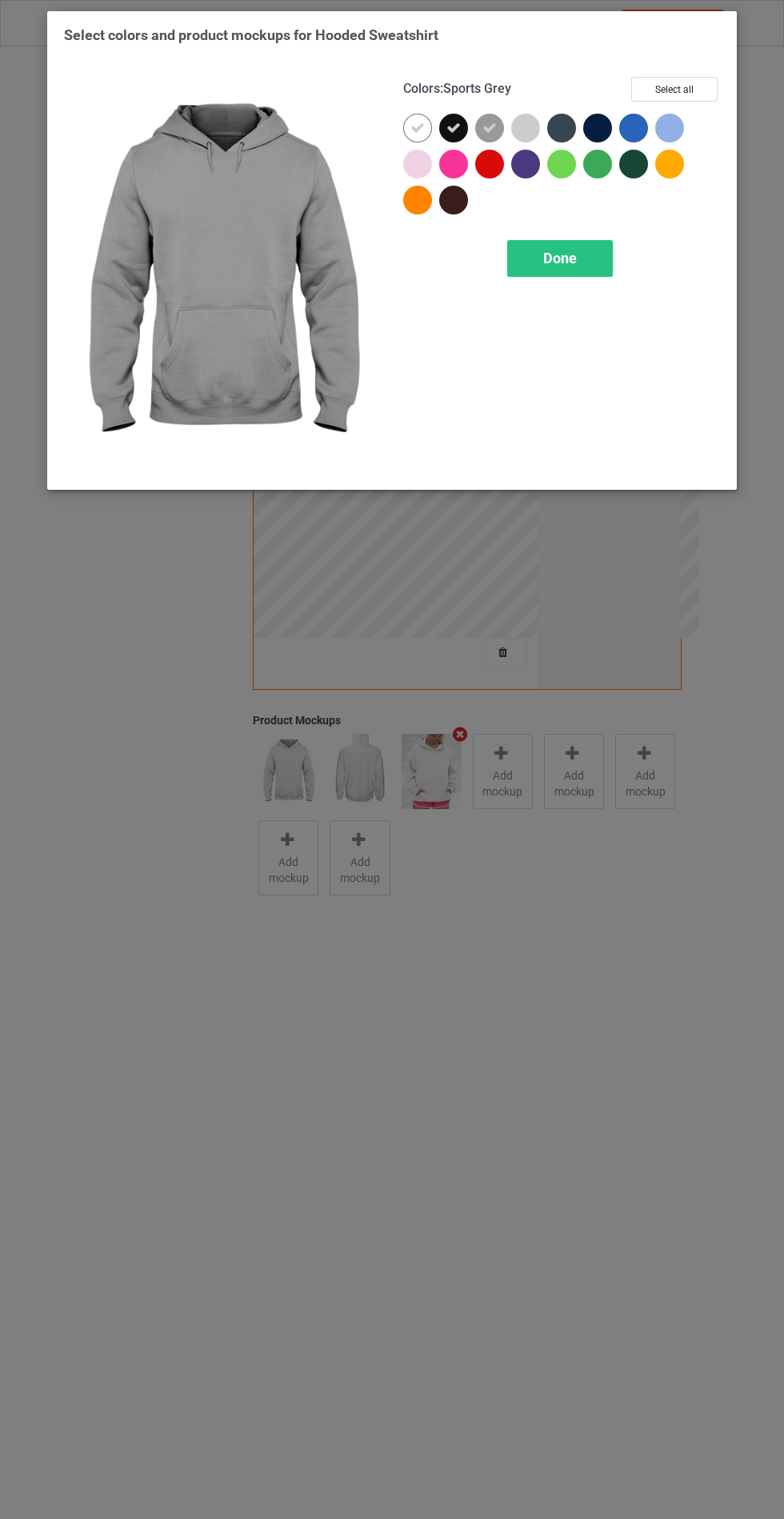
click at [597, 121] on div at bounding box center [598, 128] width 29 height 29
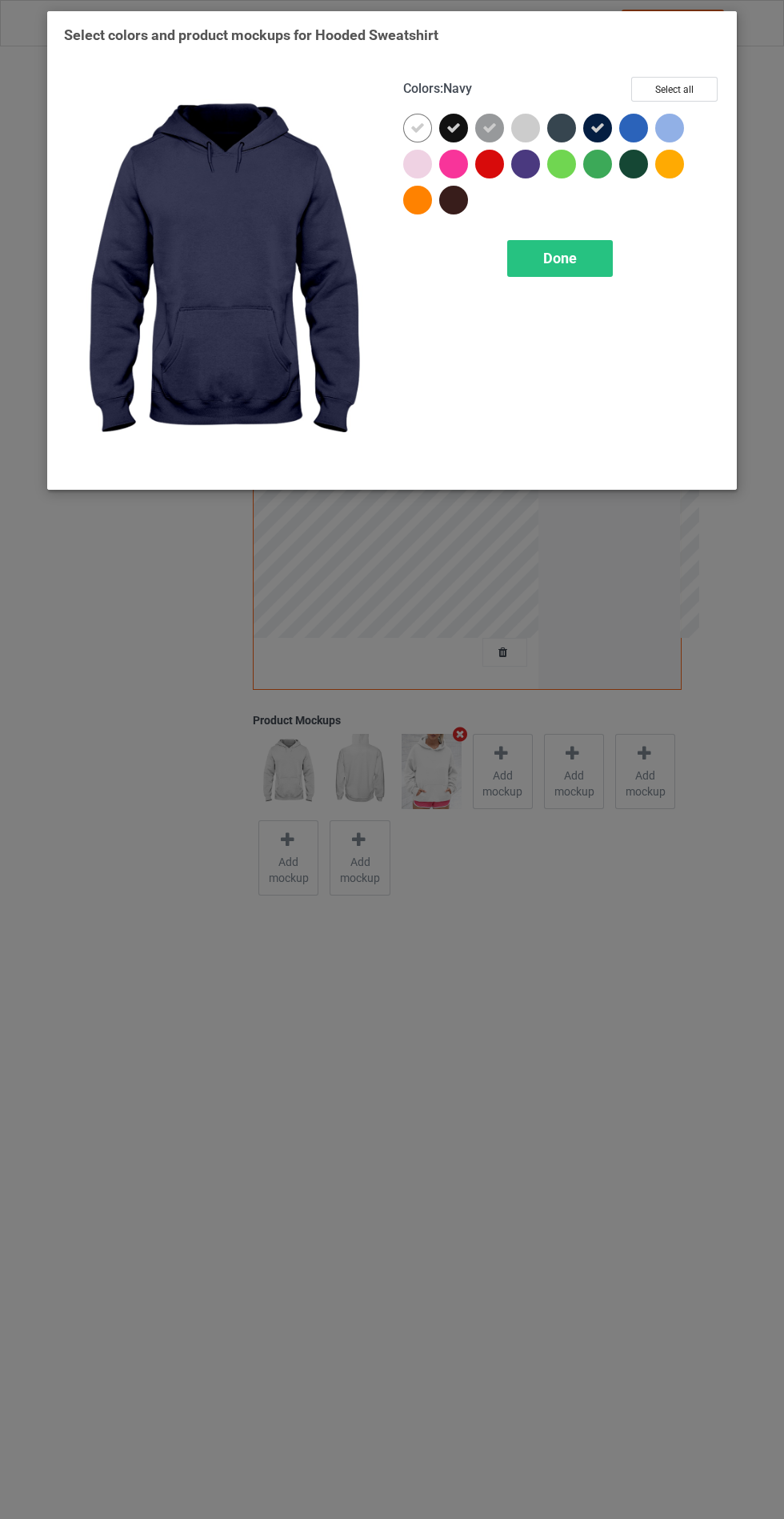
click at [459, 200] on div at bounding box center [454, 200] width 29 height 29
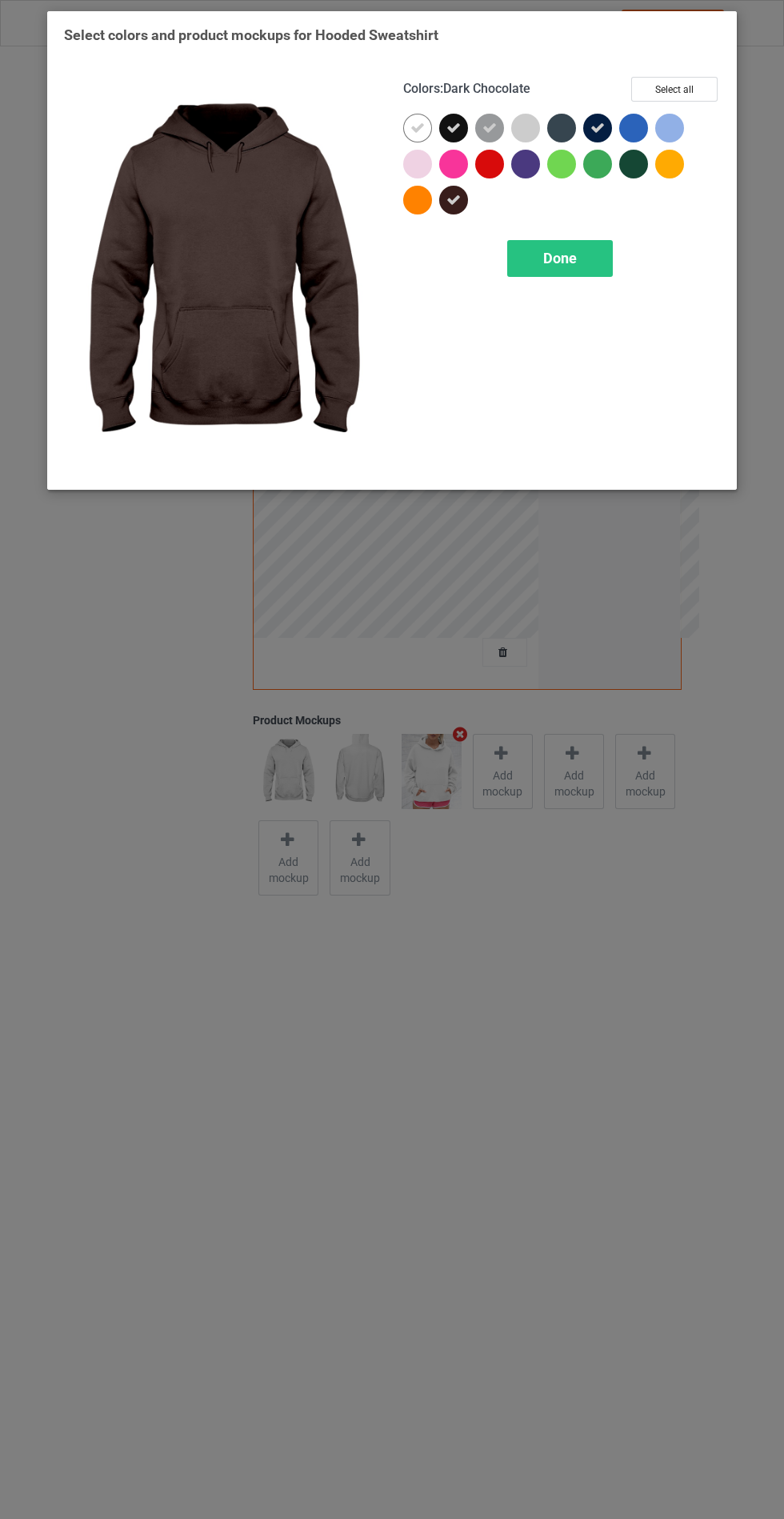
click at [527, 166] on div at bounding box center [526, 164] width 29 height 29
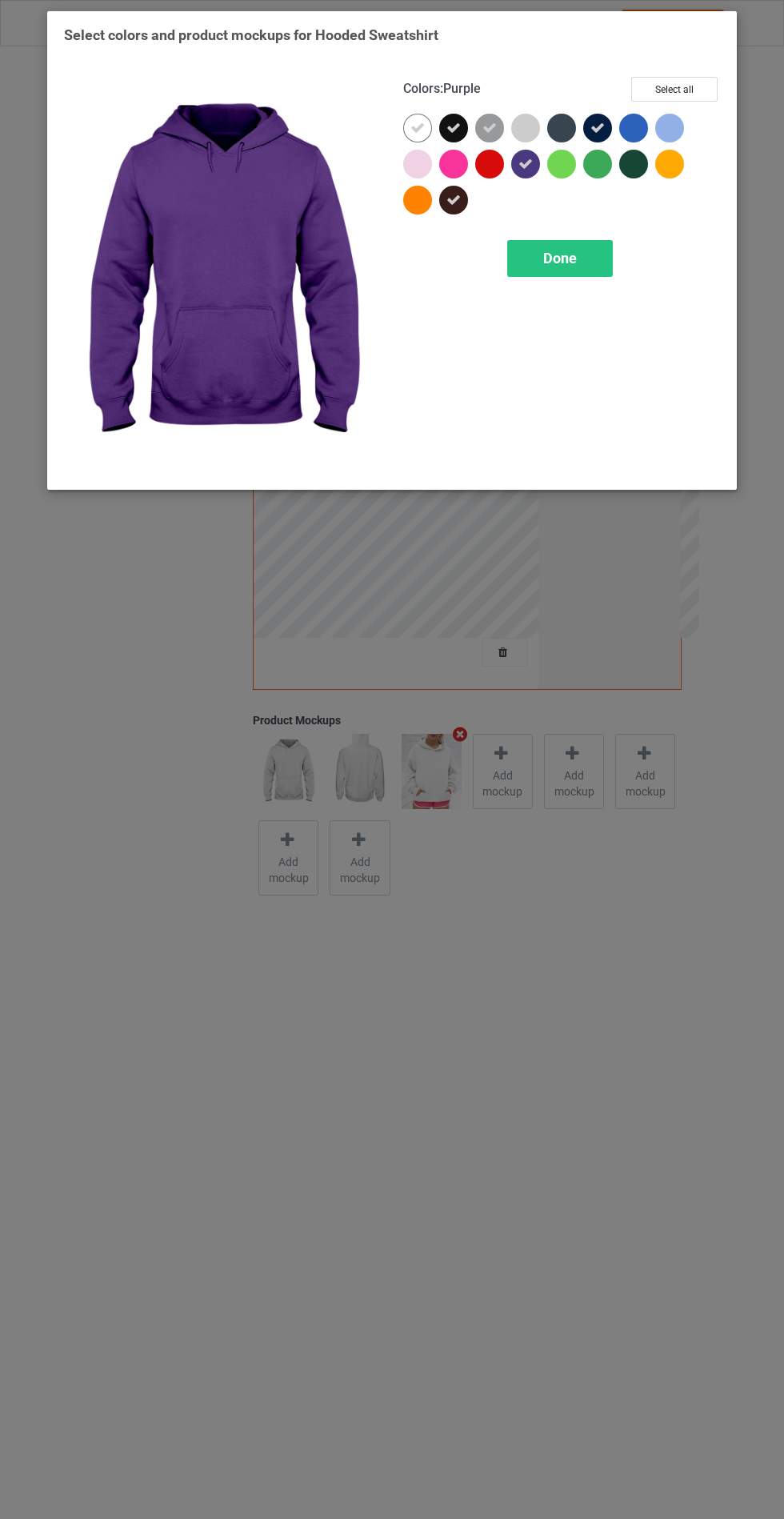
click at [641, 126] on div at bounding box center [634, 128] width 29 height 29
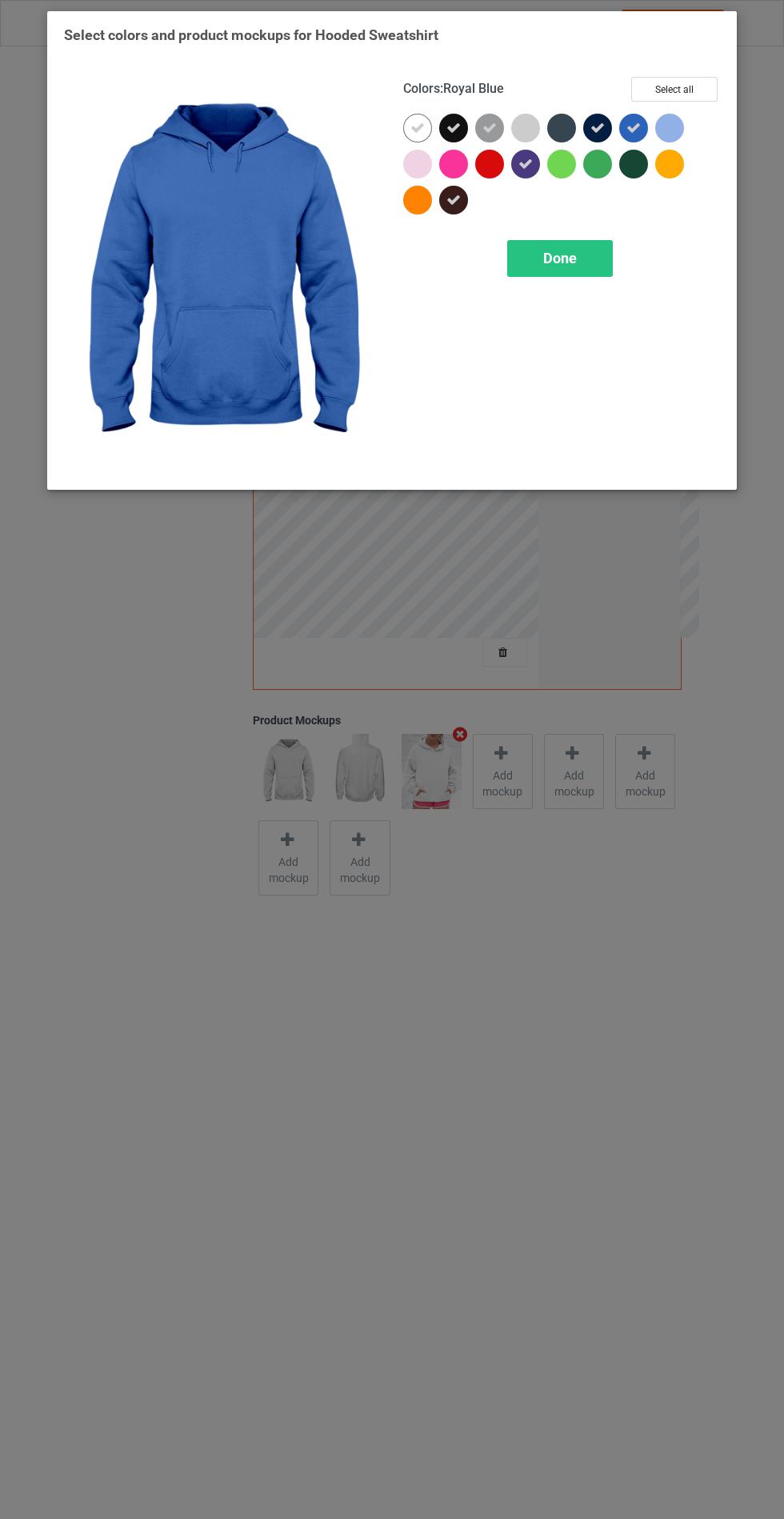
click at [671, 117] on div at bounding box center [670, 128] width 29 height 29
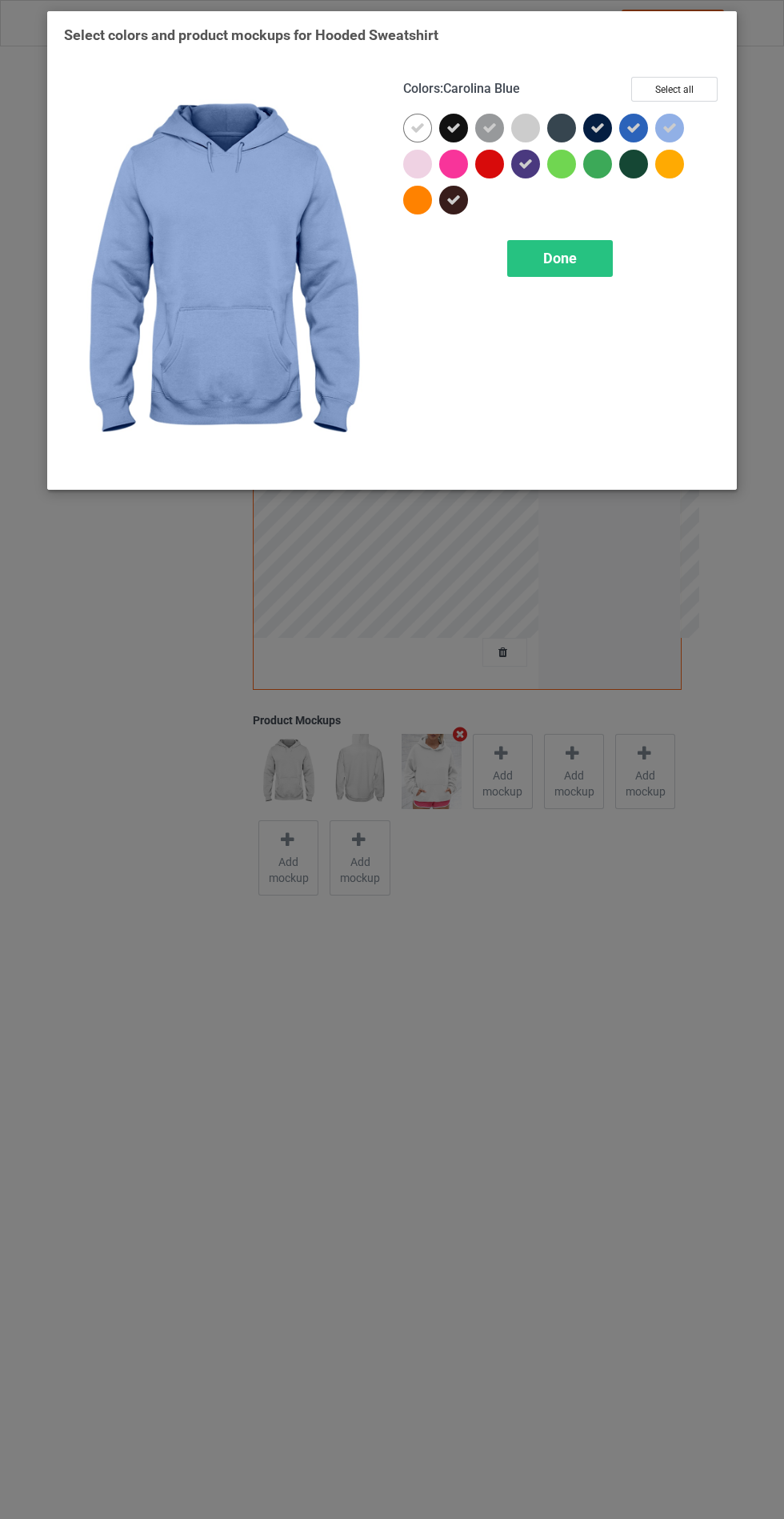
click at [553, 252] on span "Done" at bounding box center [560, 258] width 34 height 17
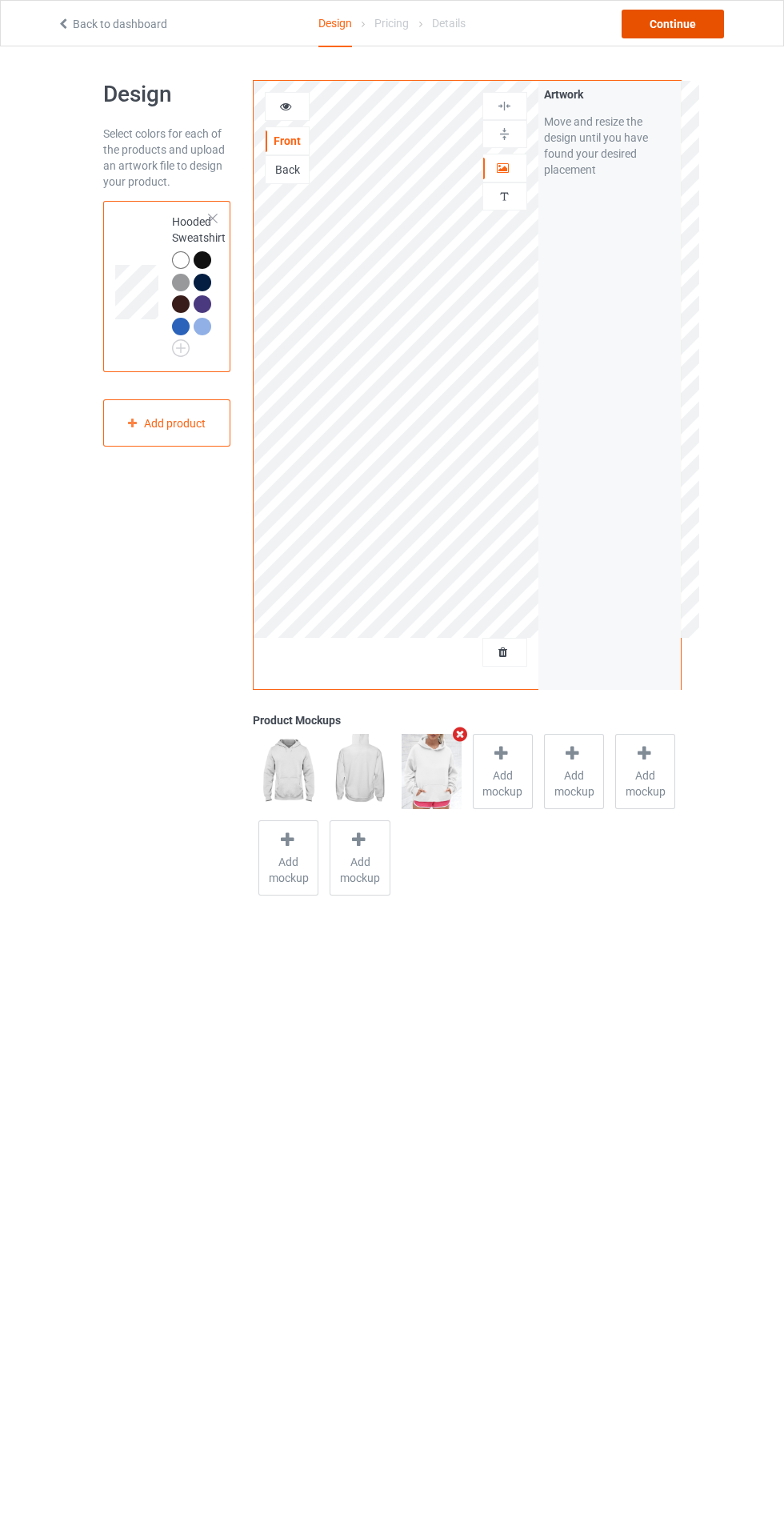
click at [664, 33] on div "Continue" at bounding box center [673, 24] width 103 height 29
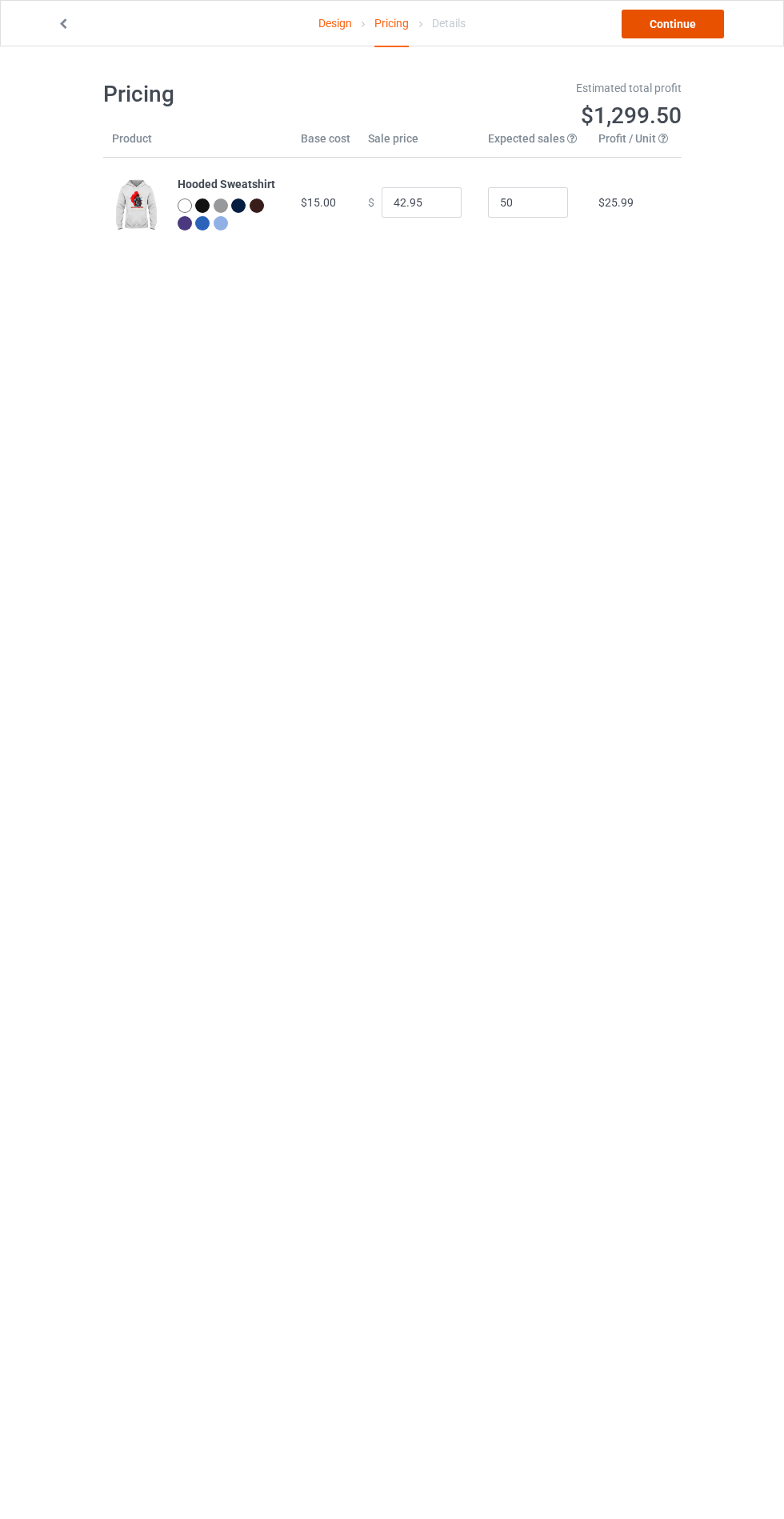
click at [667, 29] on link "Continue" at bounding box center [673, 24] width 103 height 29
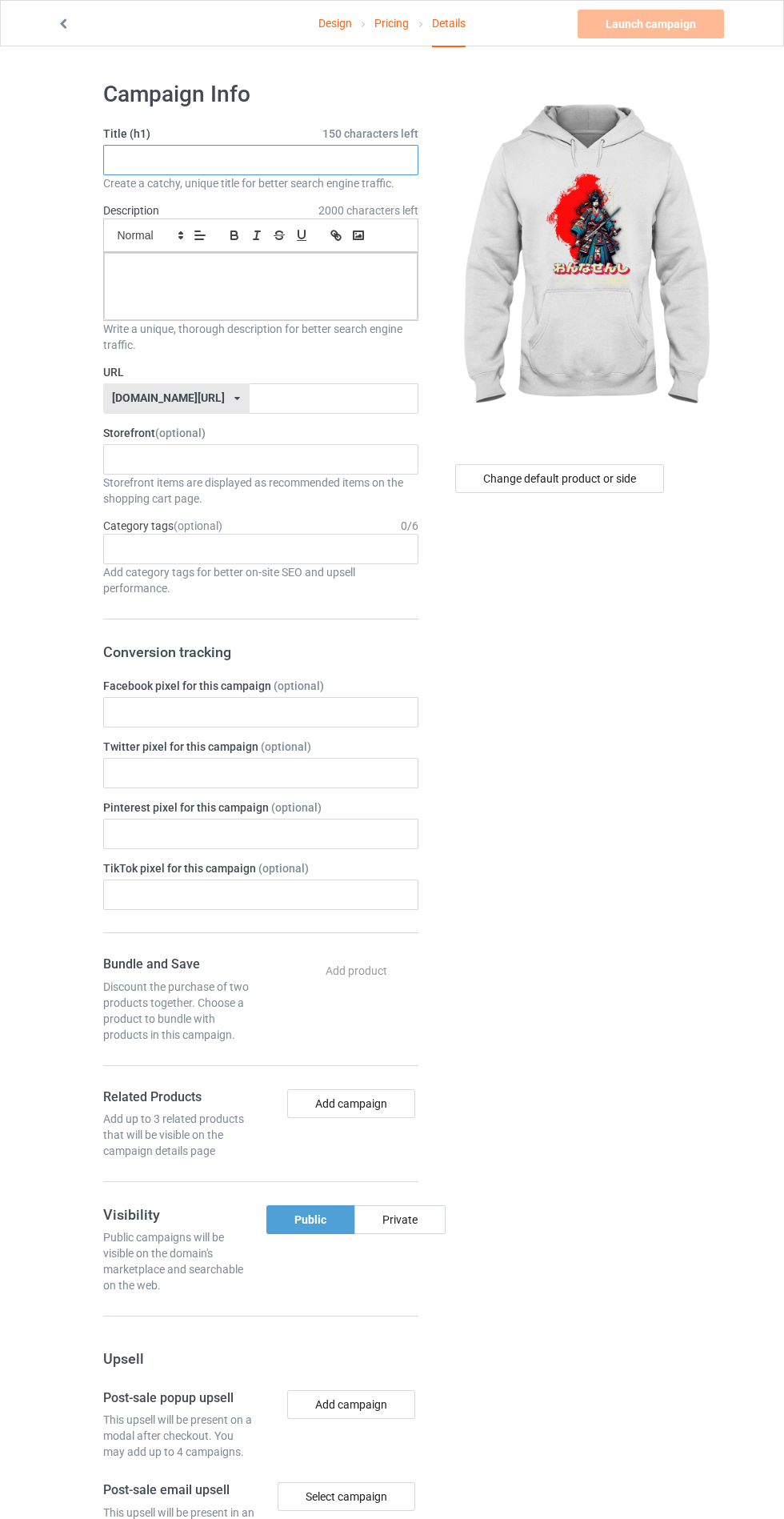
click at [359, 165] on input "text" at bounding box center [261, 160] width 316 height 31
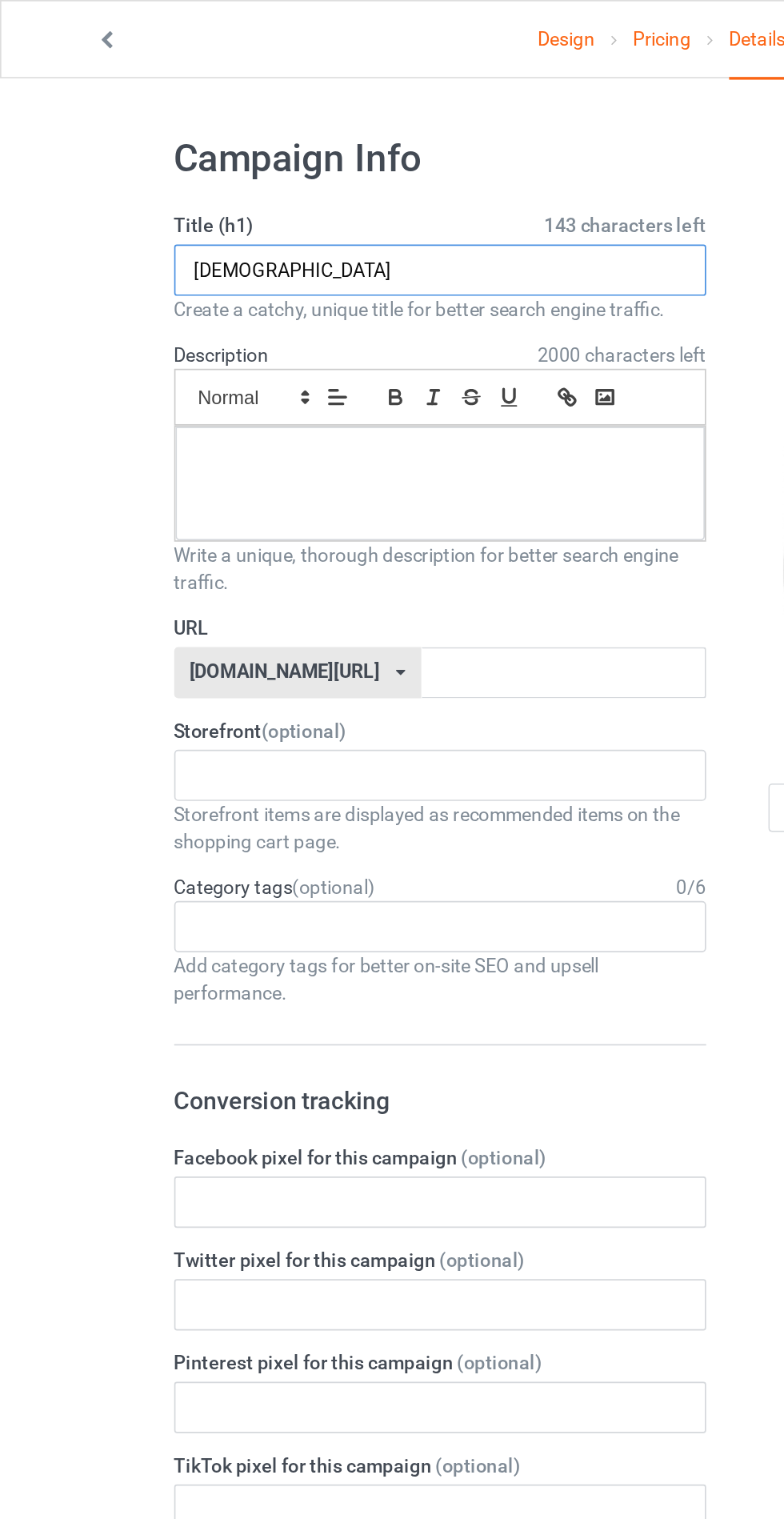
type input "Asfarsg"
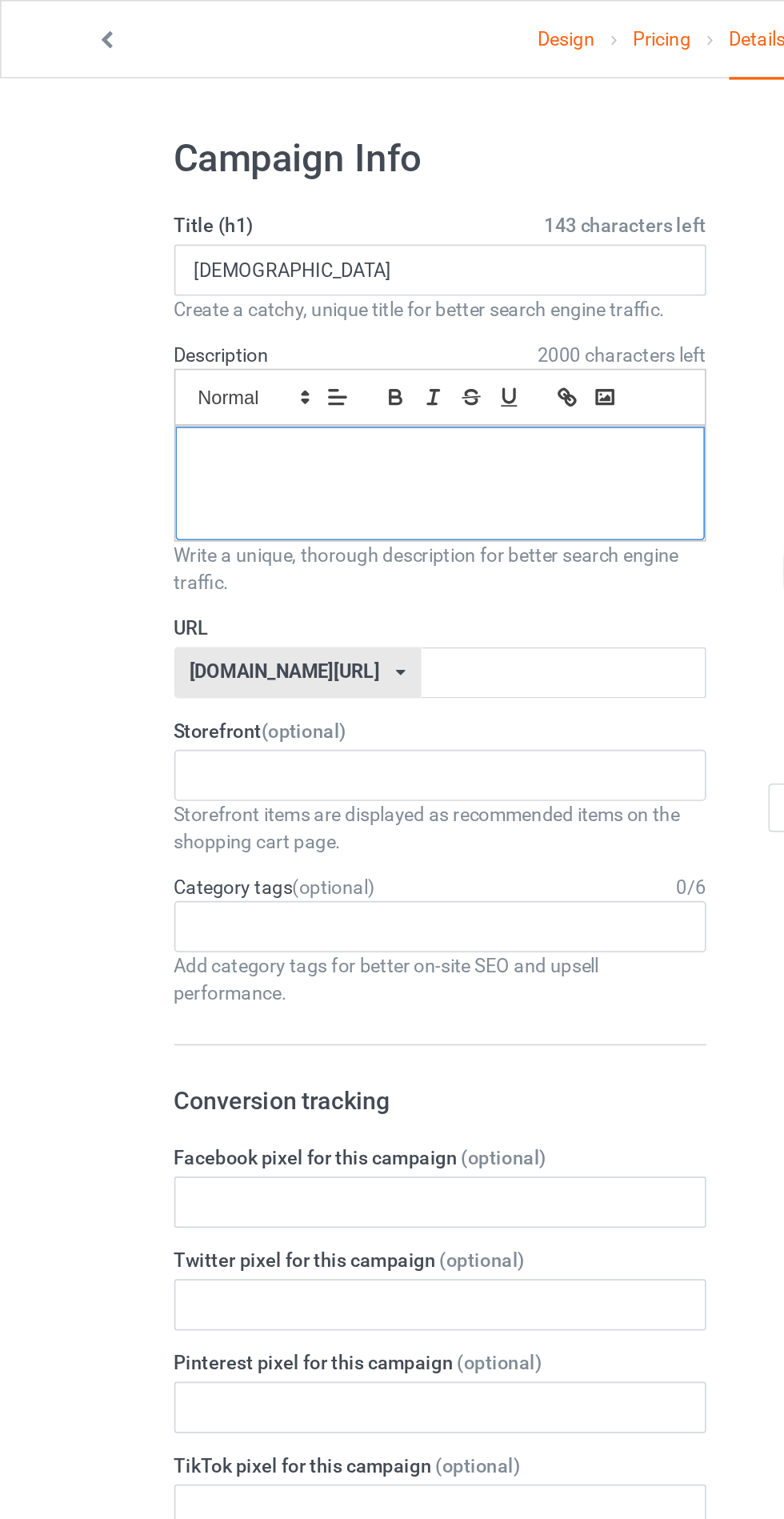
click at [143, 317] on div at bounding box center [261, 287] width 314 height 67
click at [349, 394] on input "text" at bounding box center [334, 398] width 169 height 31
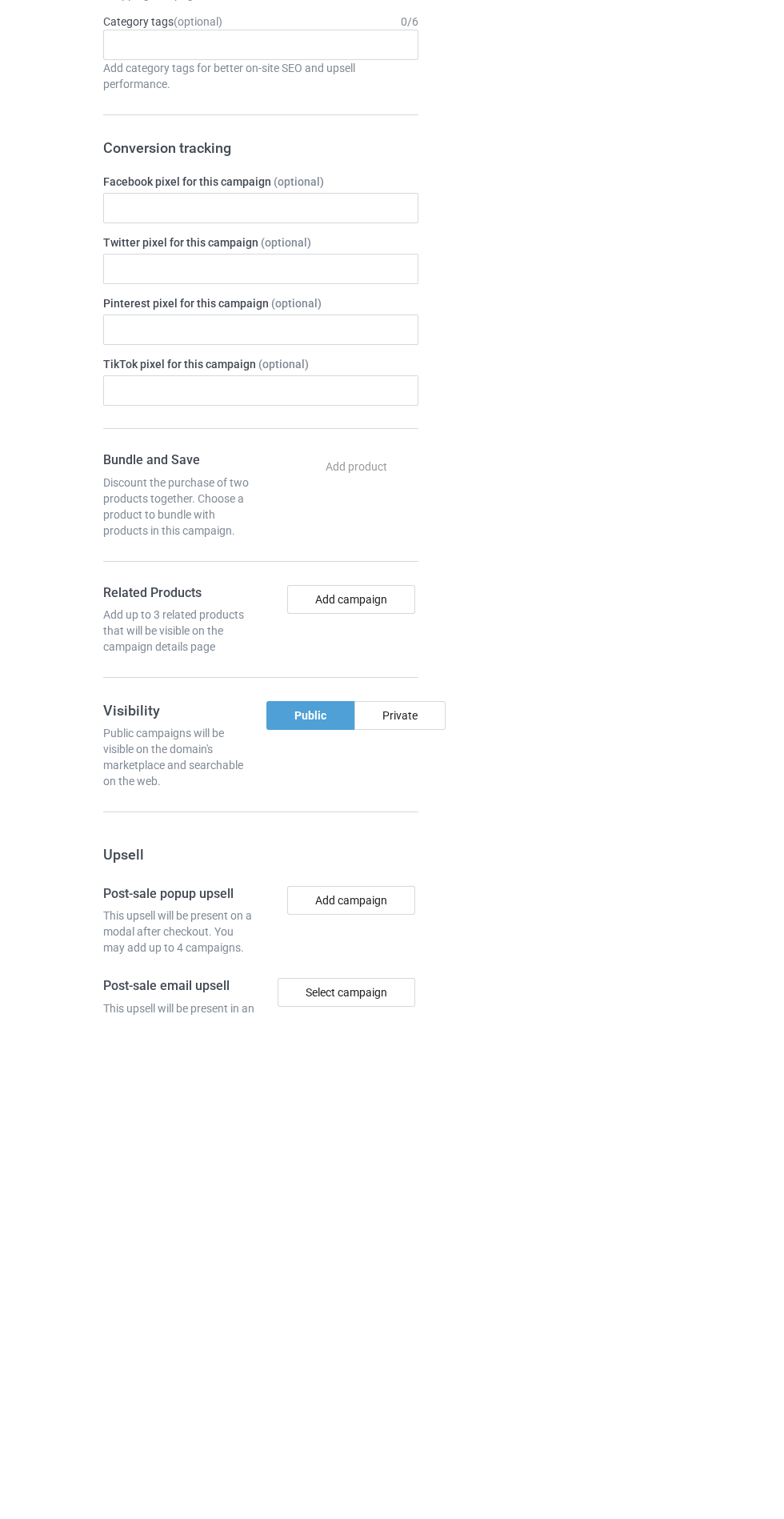
type input "Hzhsgvsgs"
click at [413, 1226] on div "Private" at bounding box center [400, 1219] width 92 height 29
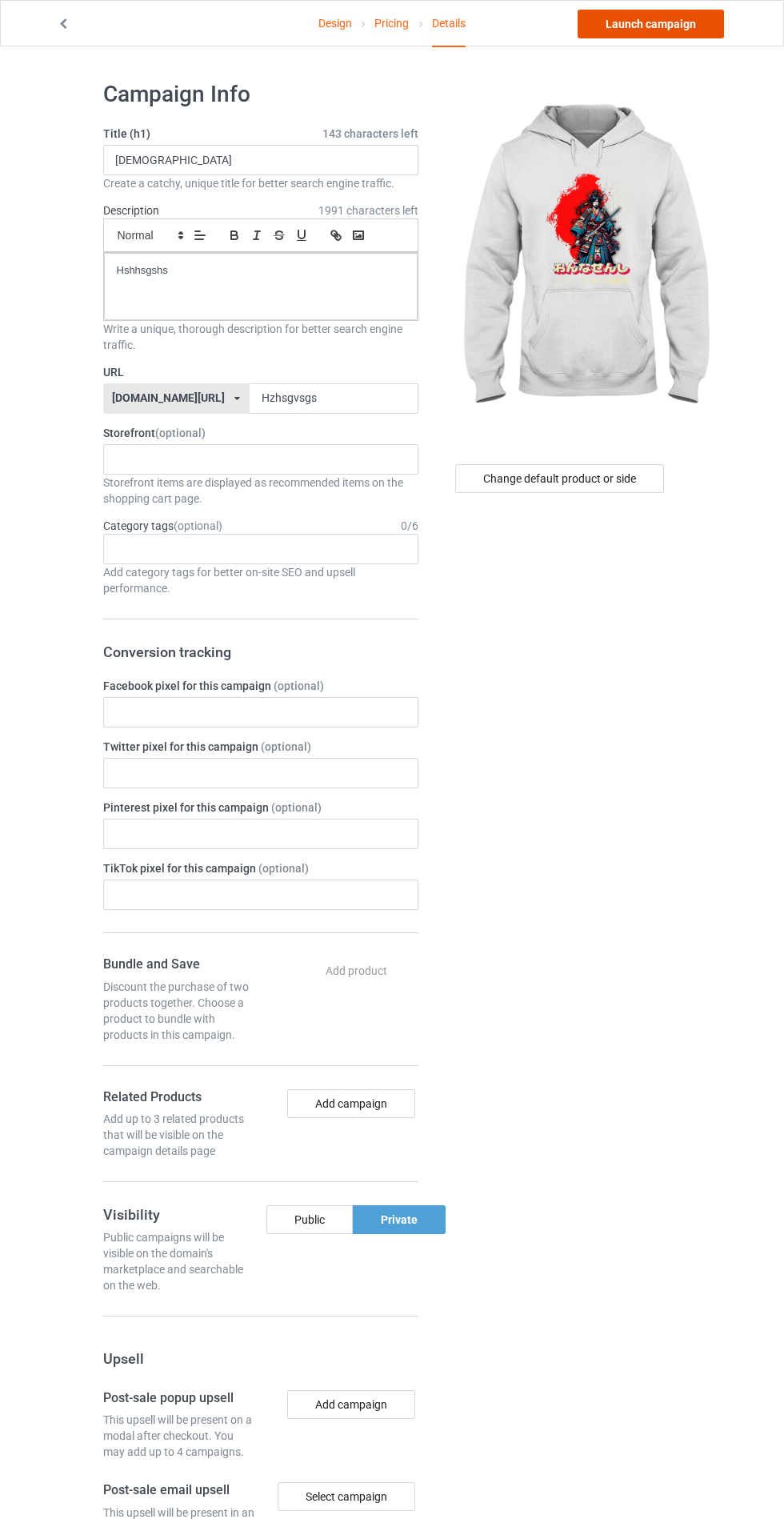
click at [669, 20] on link "Launch campaign" at bounding box center [651, 24] width 146 height 29
